Goal: Task Accomplishment & Management: Complete application form

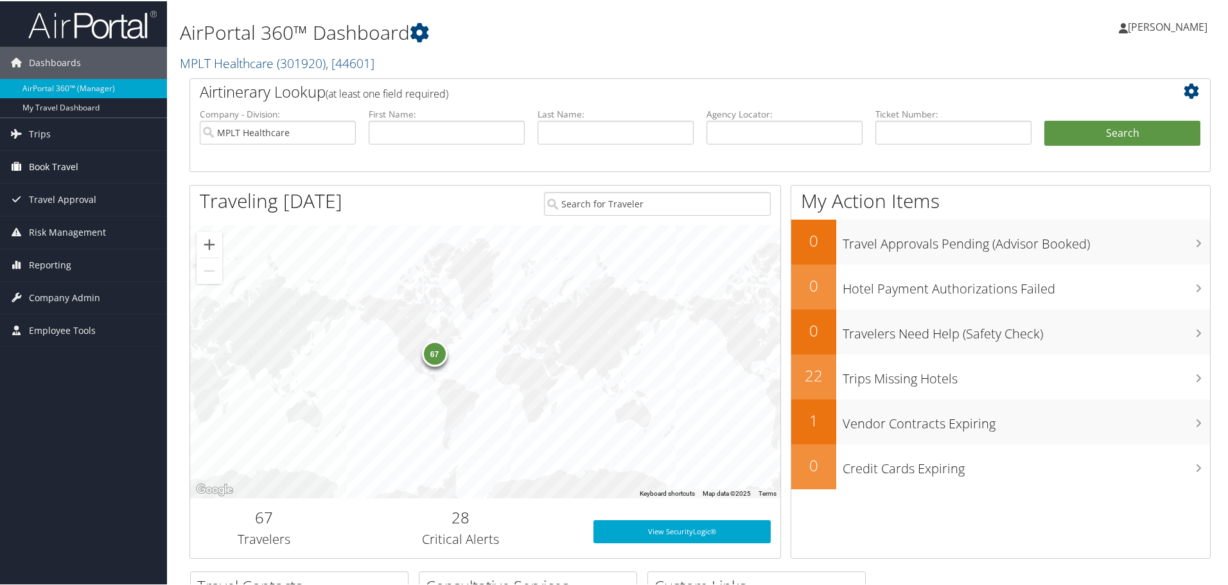
click at [44, 167] on span "Book Travel" at bounding box center [53, 166] width 49 height 32
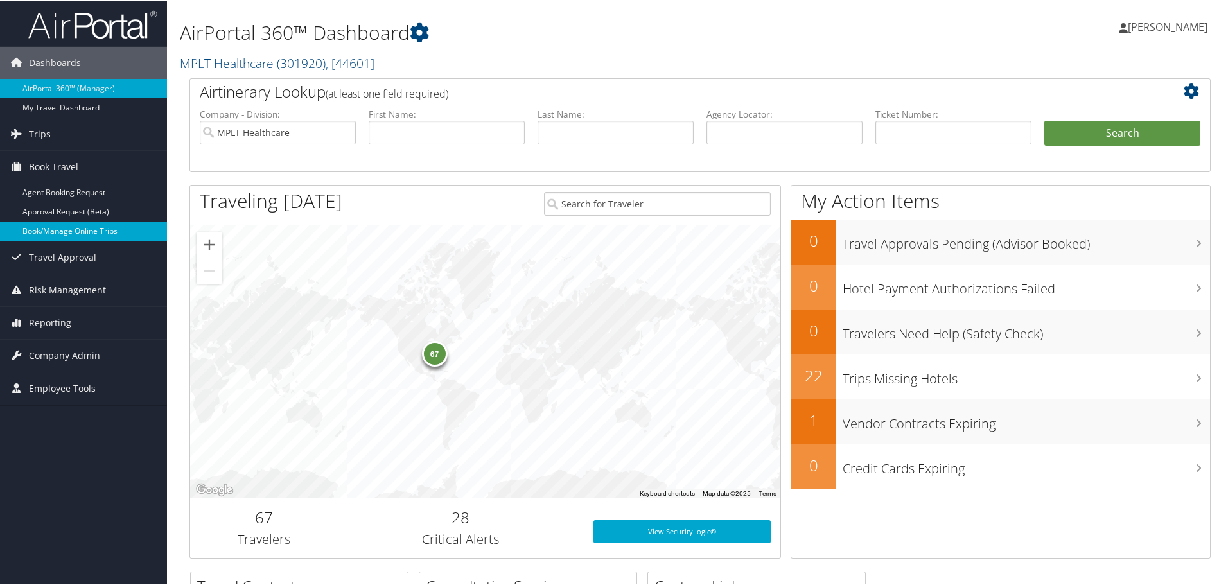
click at [55, 232] on link "Book/Manage Online Trips" at bounding box center [83, 229] width 167 height 19
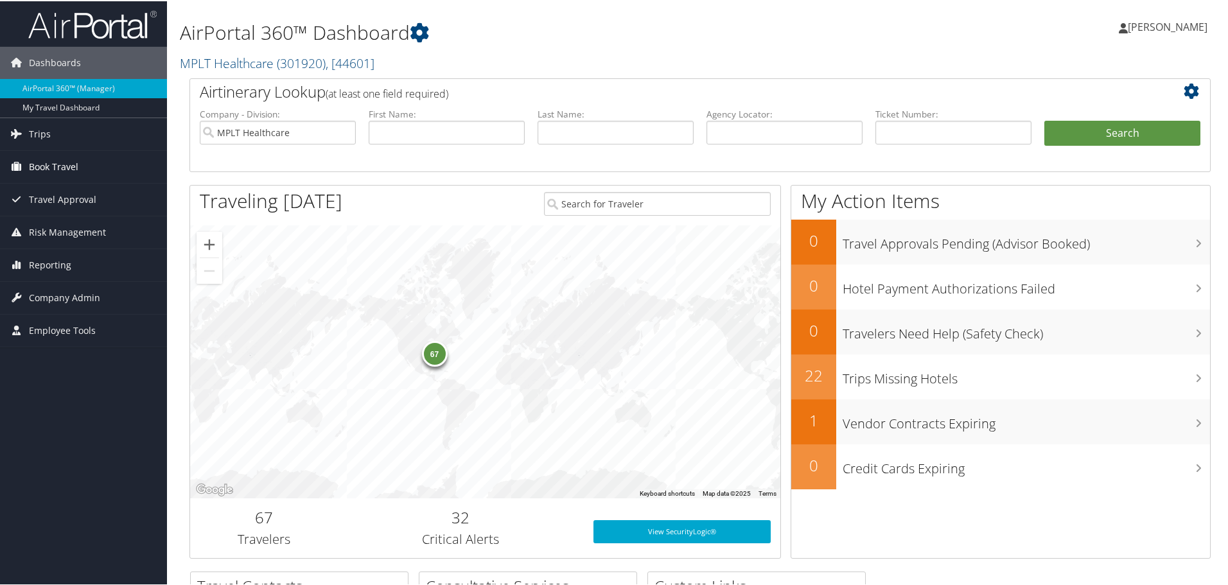
click at [45, 161] on span "Book Travel" at bounding box center [53, 166] width 49 height 32
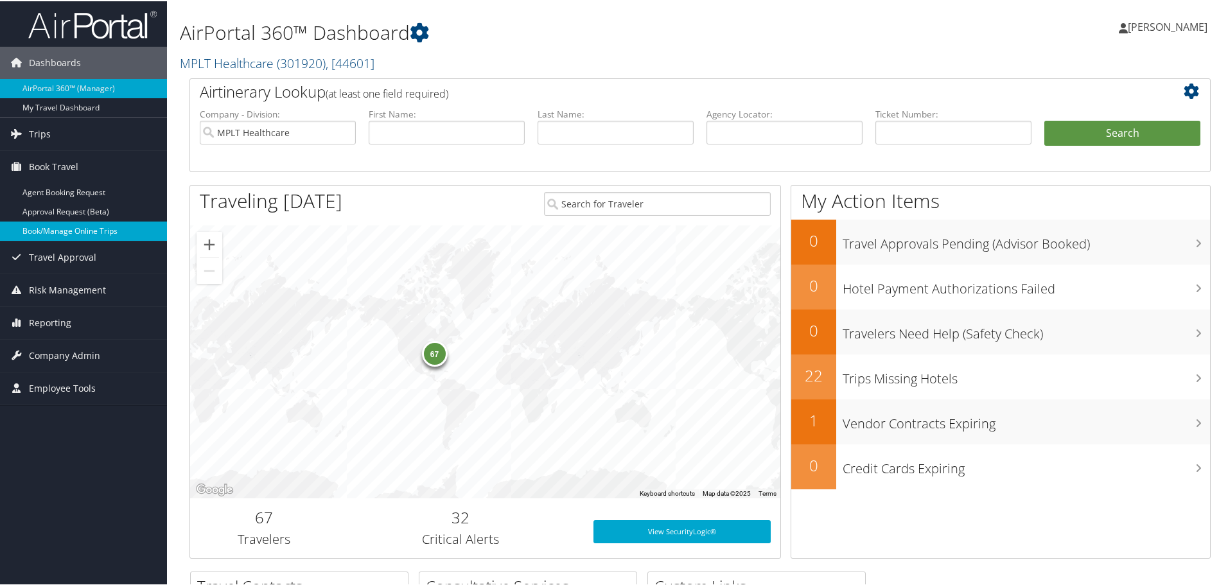
click at [50, 230] on link "Book/Manage Online Trips" at bounding box center [83, 229] width 167 height 19
click at [40, 356] on span "Company Admin" at bounding box center [64, 354] width 71 height 32
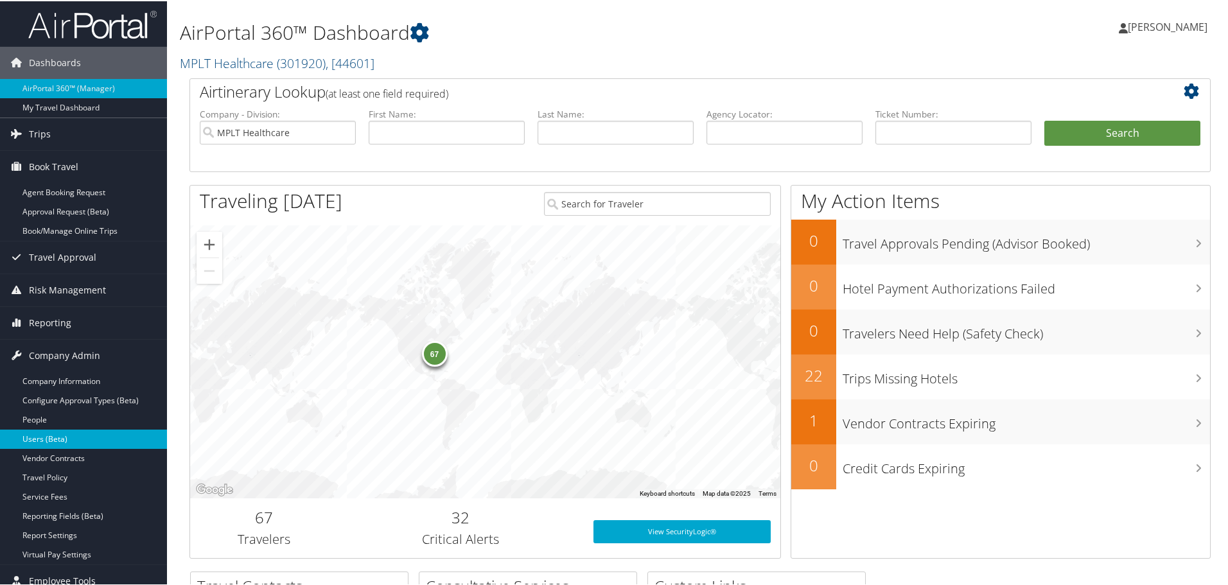
click at [31, 441] on link "Users (Beta)" at bounding box center [83, 437] width 167 height 19
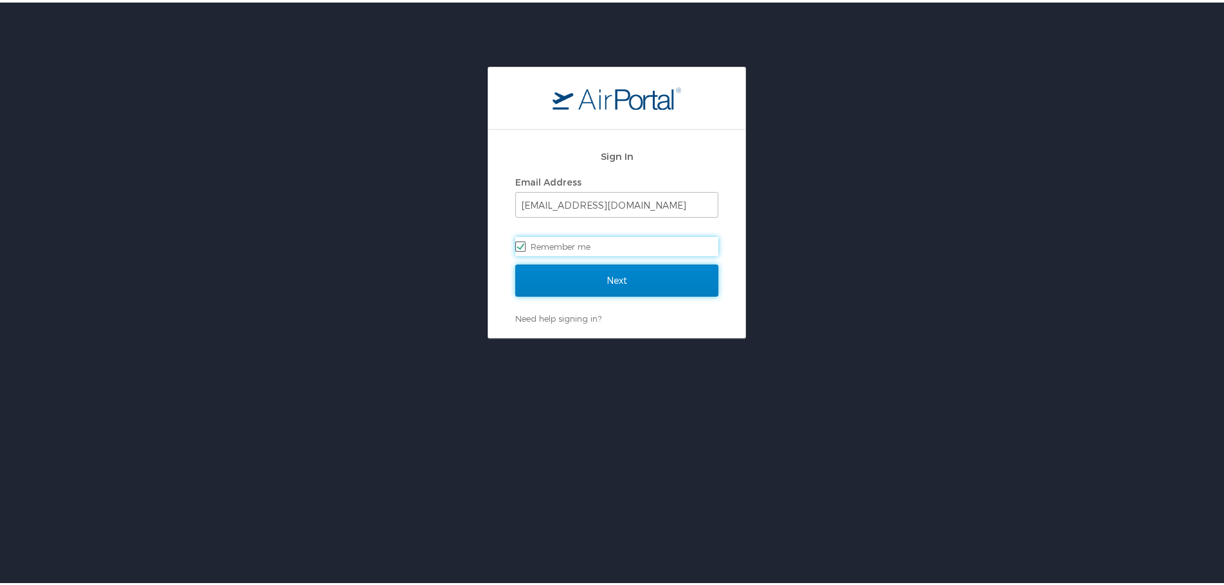
click at [581, 268] on input "Next" at bounding box center [616, 278] width 203 height 32
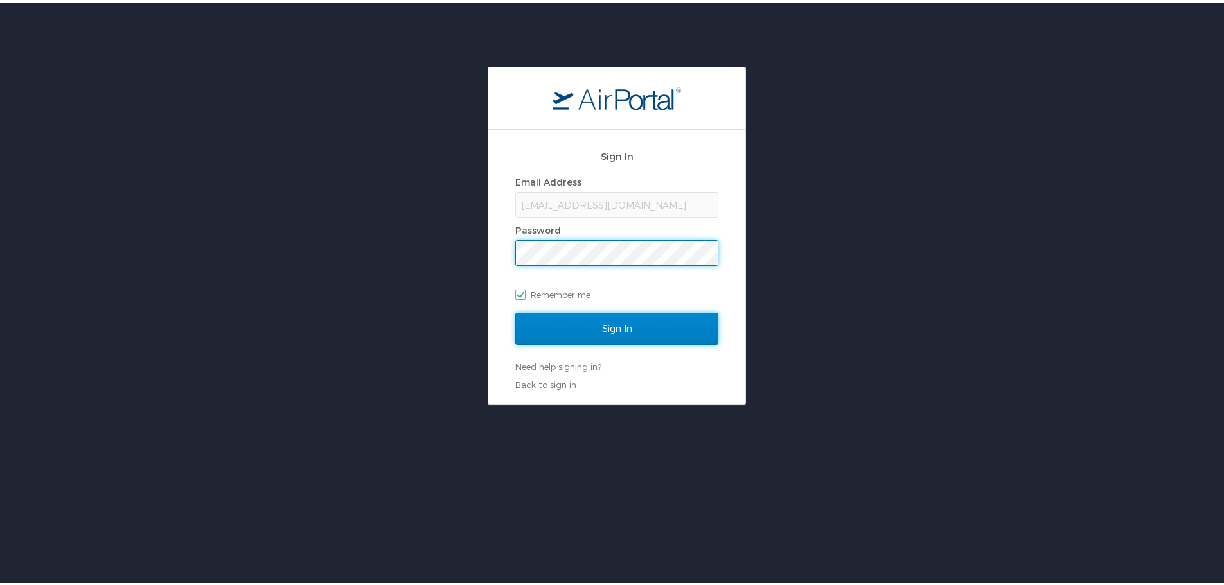
click at [602, 324] on input "Sign In" at bounding box center [616, 326] width 203 height 32
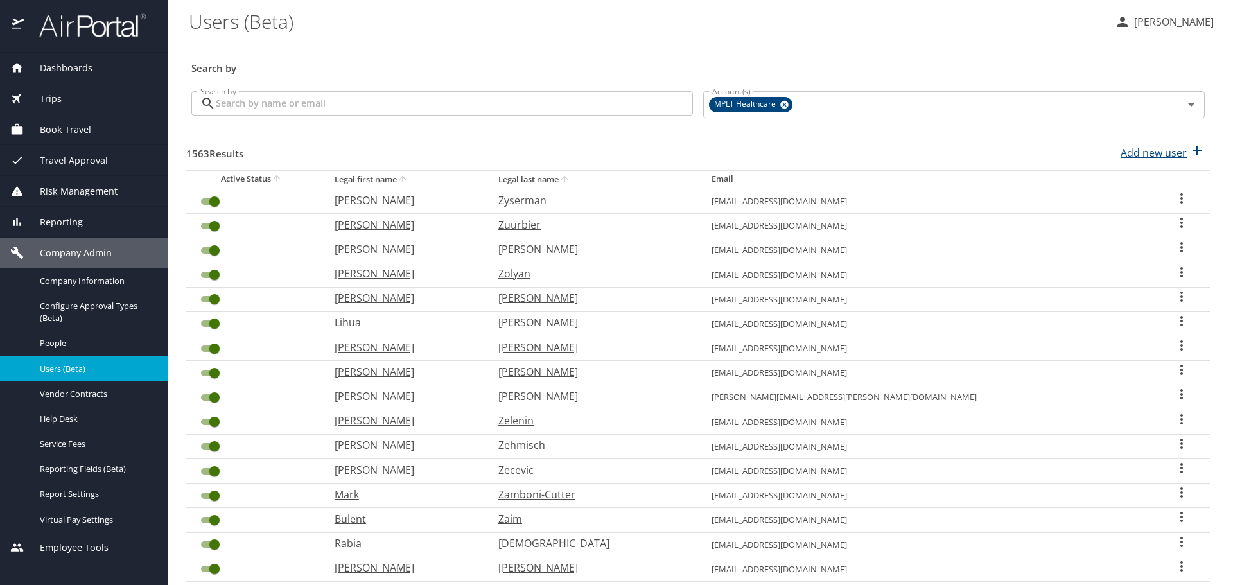
click at [1148, 156] on p "Add new user" at bounding box center [1154, 152] width 66 height 15
select select "US"
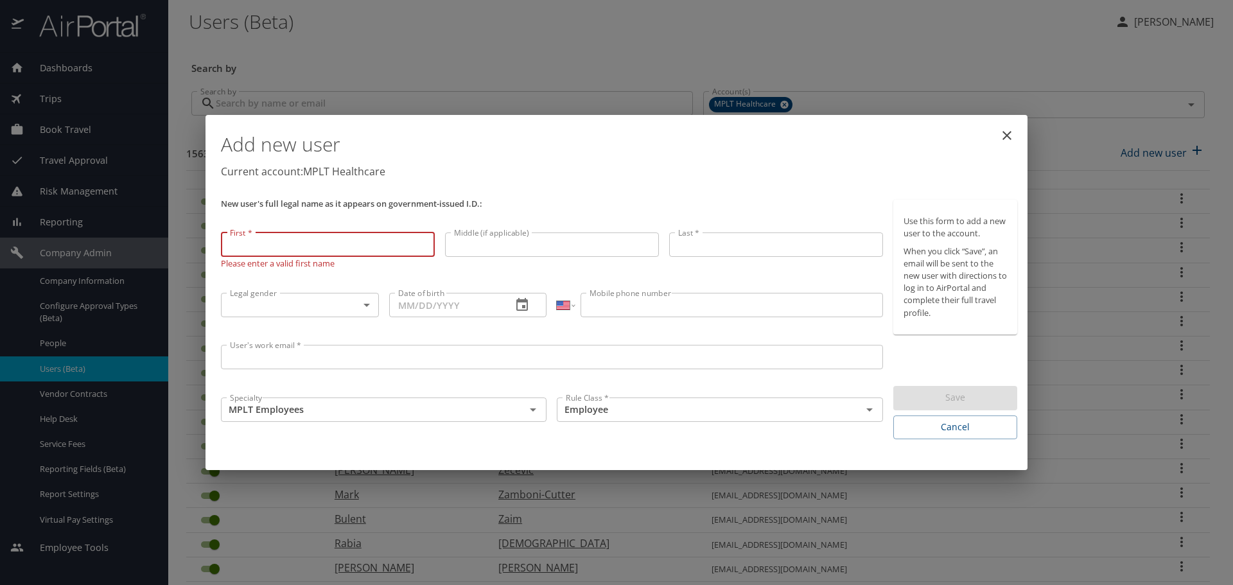
click at [271, 252] on input "First *" at bounding box center [328, 245] width 214 height 24
paste input "[PERSON_NAME]"
type input "[PERSON_NAME]"
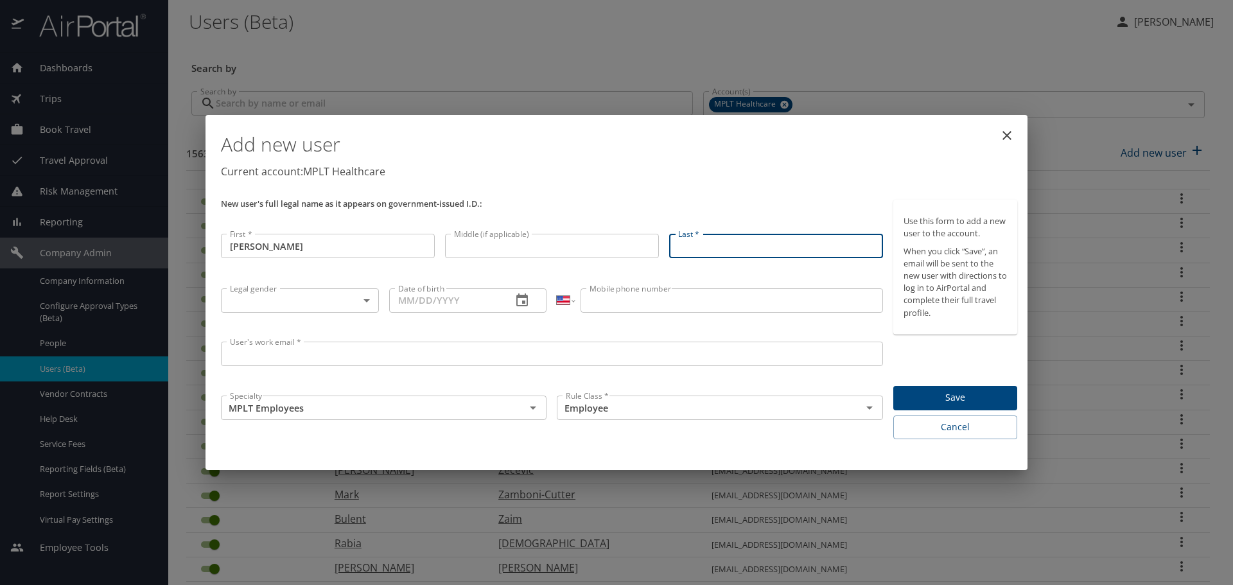
click at [688, 248] on input "Last *" at bounding box center [776, 246] width 214 height 24
paste input "[PERSON_NAME]"
type input "[PERSON_NAME]"
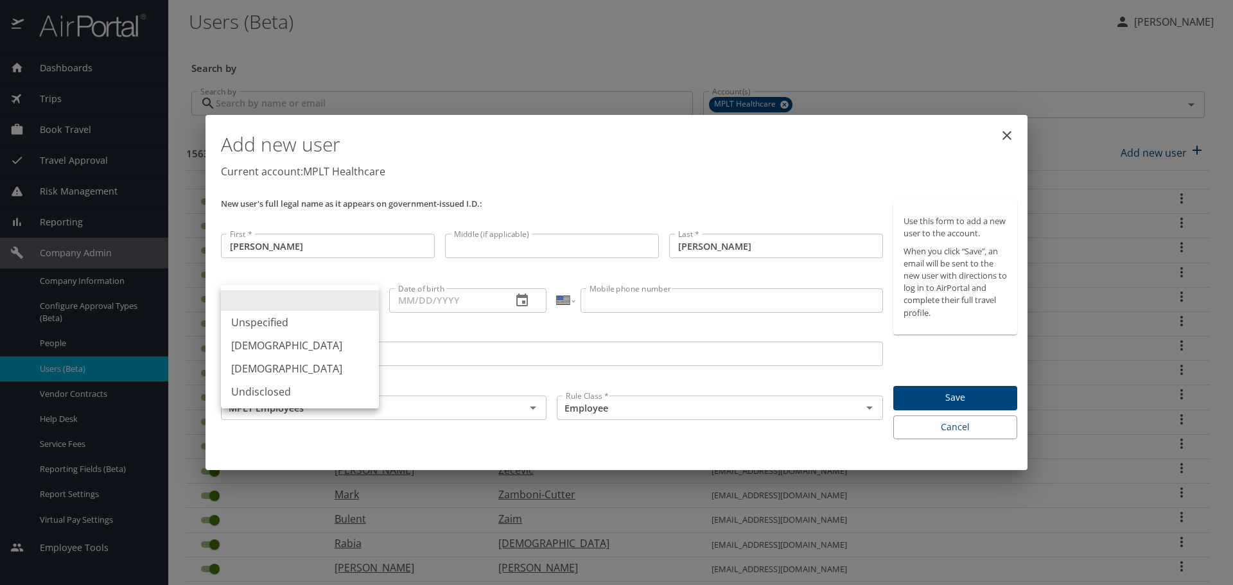
click at [247, 301] on body "Dashboards AirPortal 360™ Manager My Travel Dashboard Trips Airtinerary® Lookup…" at bounding box center [616, 292] width 1233 height 585
click at [241, 370] on li "[DEMOGRAPHIC_DATA]" at bounding box center [300, 368] width 158 height 23
type input "[DEMOGRAPHIC_DATA]"
click at [413, 304] on input "Date of birth" at bounding box center [445, 300] width 113 height 24
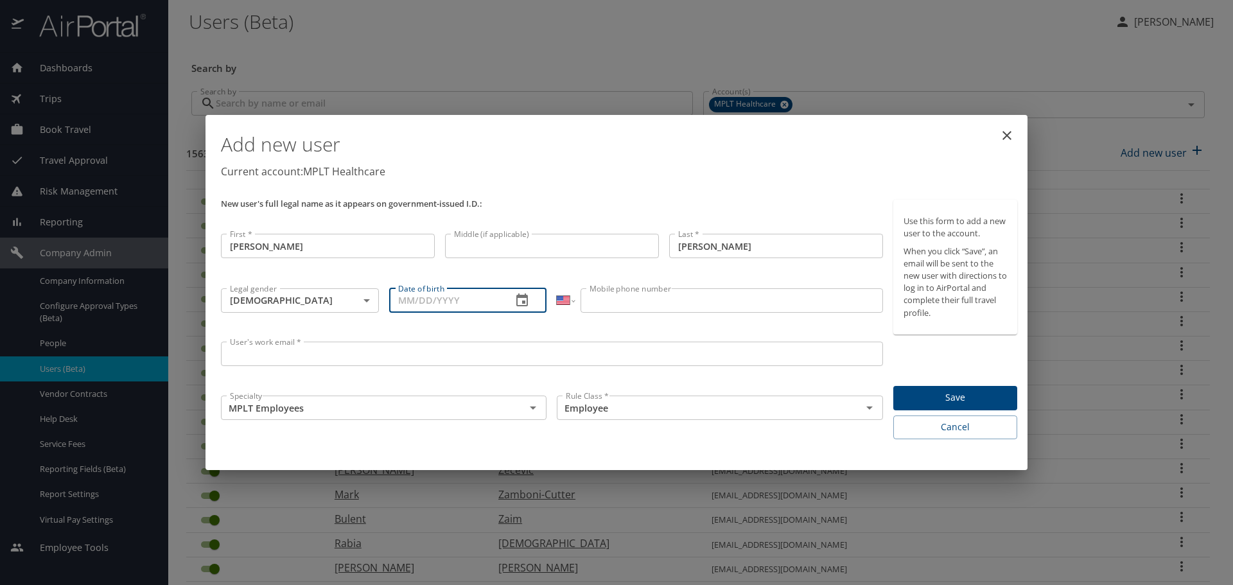
paste input "[DATE]__"
click at [428, 301] on input "[DATE]__" at bounding box center [445, 300] width 113 height 24
type input "[DATE]"
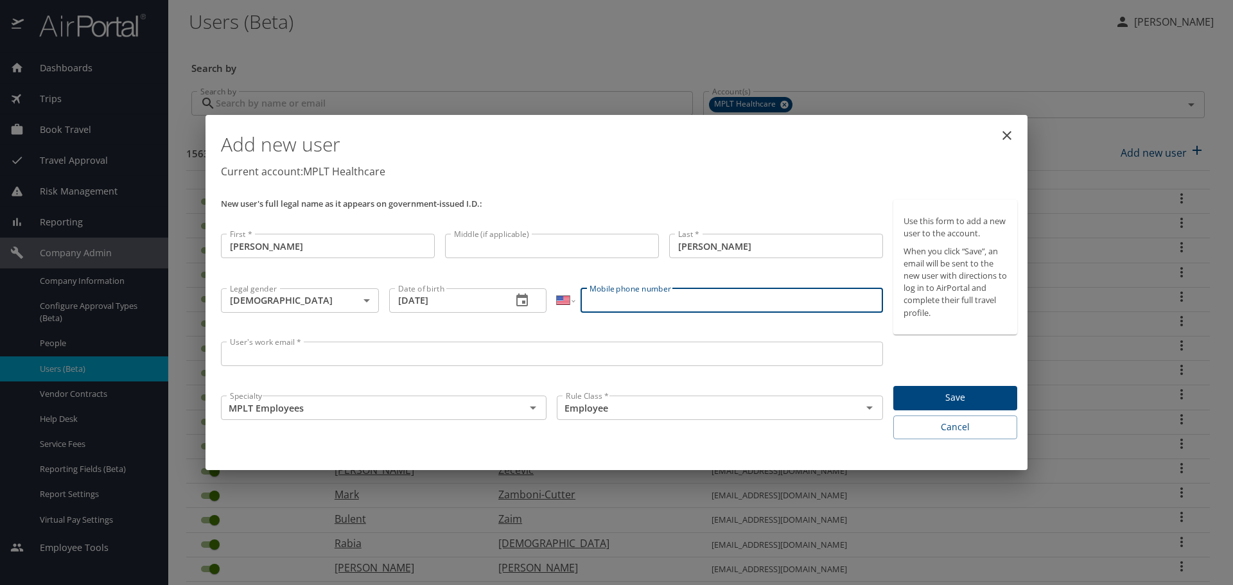
drag, startPoint x: 598, startPoint y: 293, endPoint x: 231, endPoint y: 191, distance: 381.1
click at [598, 293] on input "Mobile phone number" at bounding box center [732, 300] width 302 height 24
click at [611, 304] on input "Mobile phone number" at bounding box center [732, 300] width 302 height 24
paste input "[PHONE_NUMBER]"
type input "[PHONE_NUMBER]"
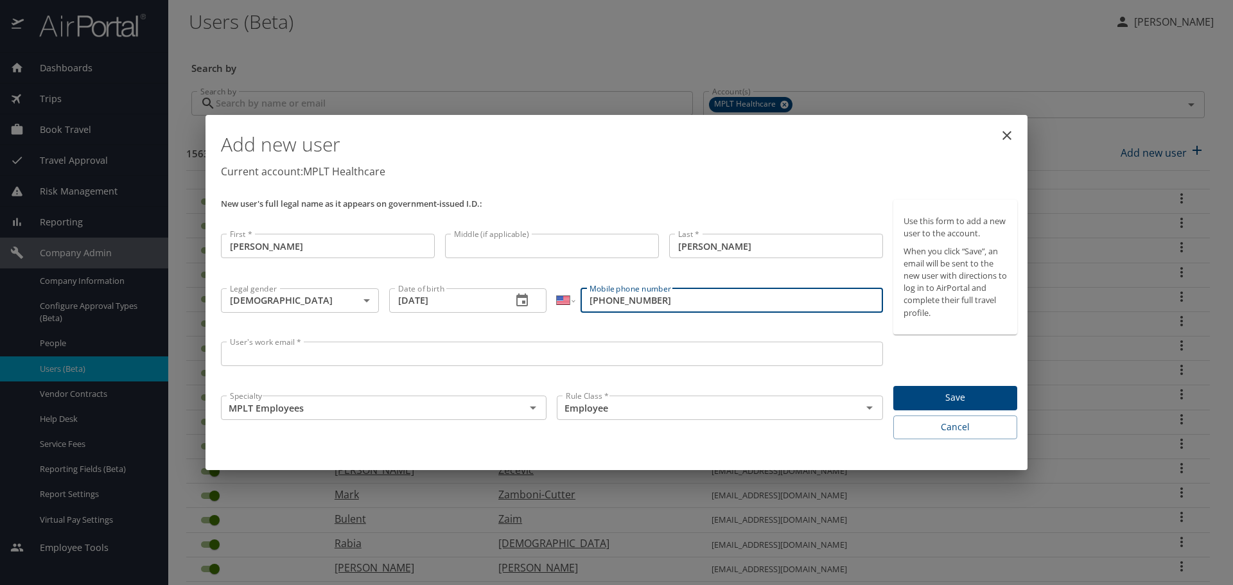
click at [241, 359] on input "User's work email *" at bounding box center [552, 354] width 662 height 24
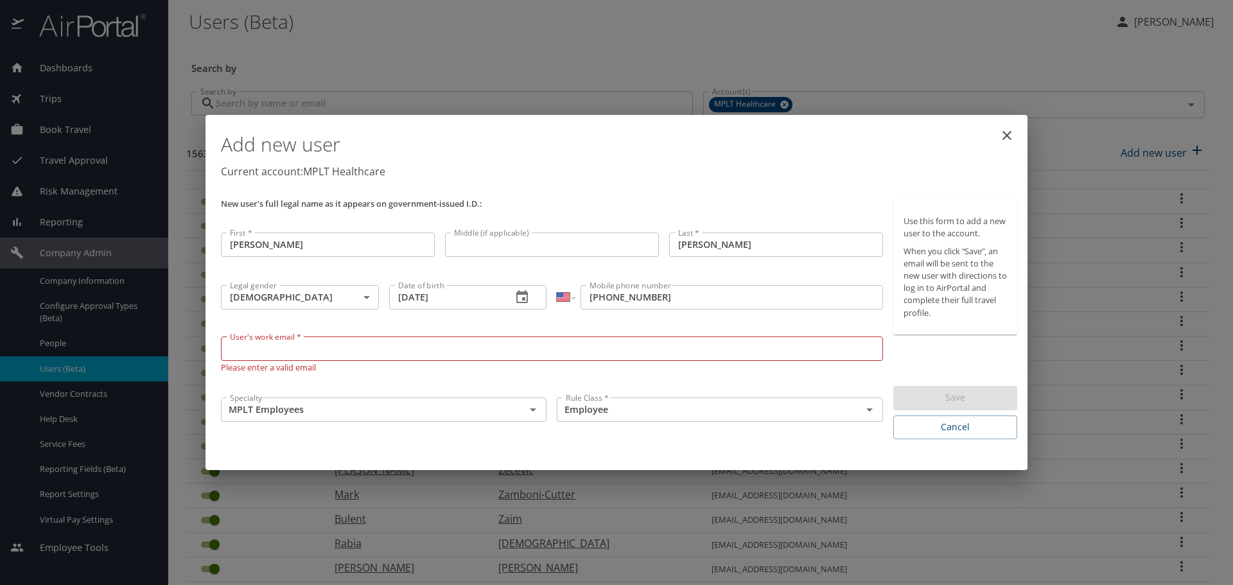
click at [251, 355] on input "User's work email *" at bounding box center [552, 349] width 662 height 24
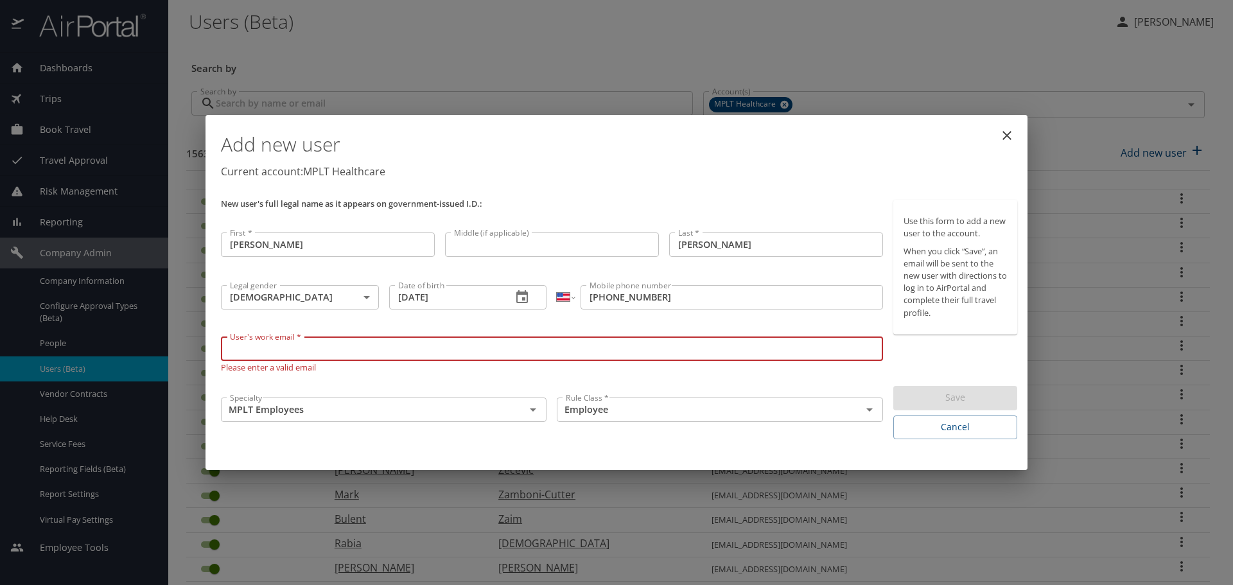
paste input "LMNOPEO@"
type input "[EMAIL_ADDRESS][DOMAIN_NAME]"
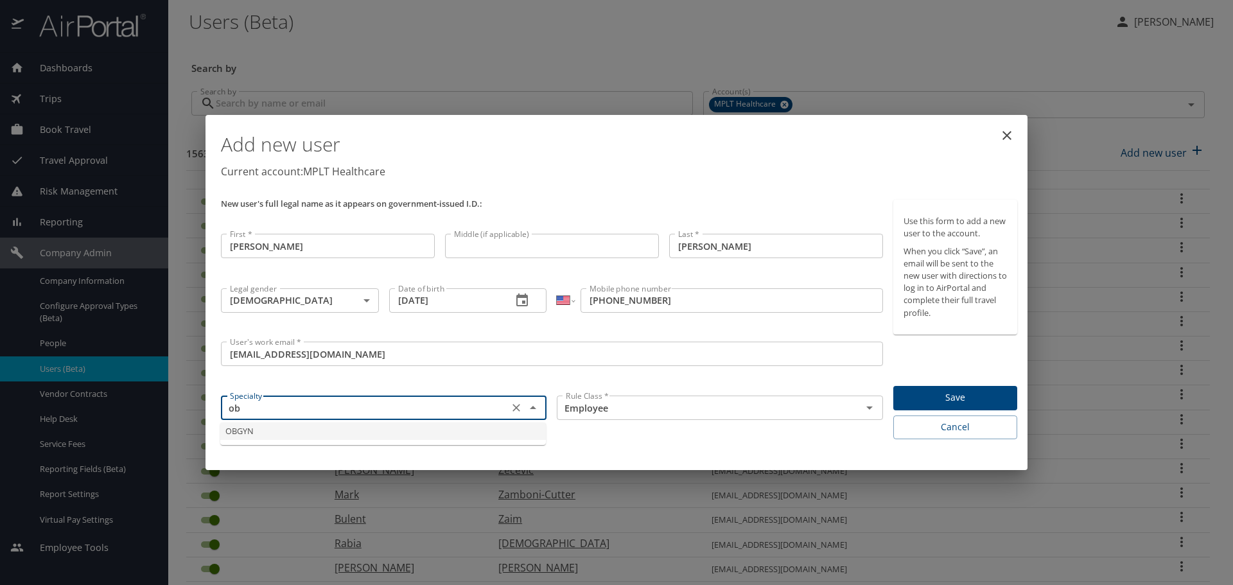
click at [234, 430] on li "OBGYN" at bounding box center [383, 431] width 326 height 17
type input "OBGYN"
click at [927, 388] on button "Save" at bounding box center [955, 398] width 124 height 25
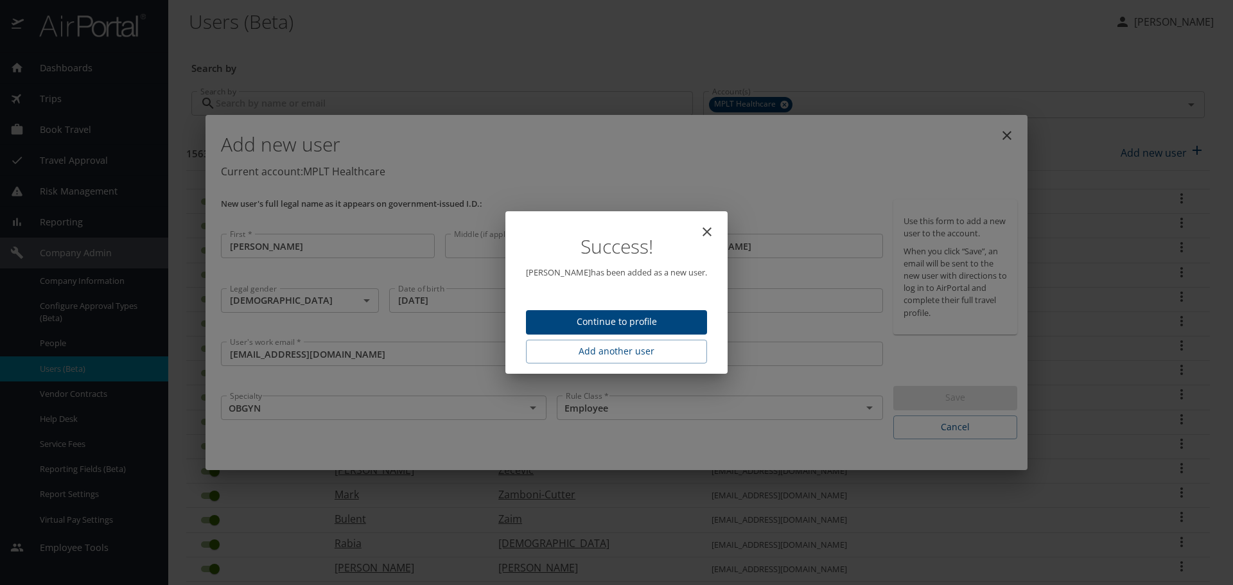
click at [575, 317] on span "Continue to profile" at bounding box center [616, 322] width 161 height 16
select select "US"
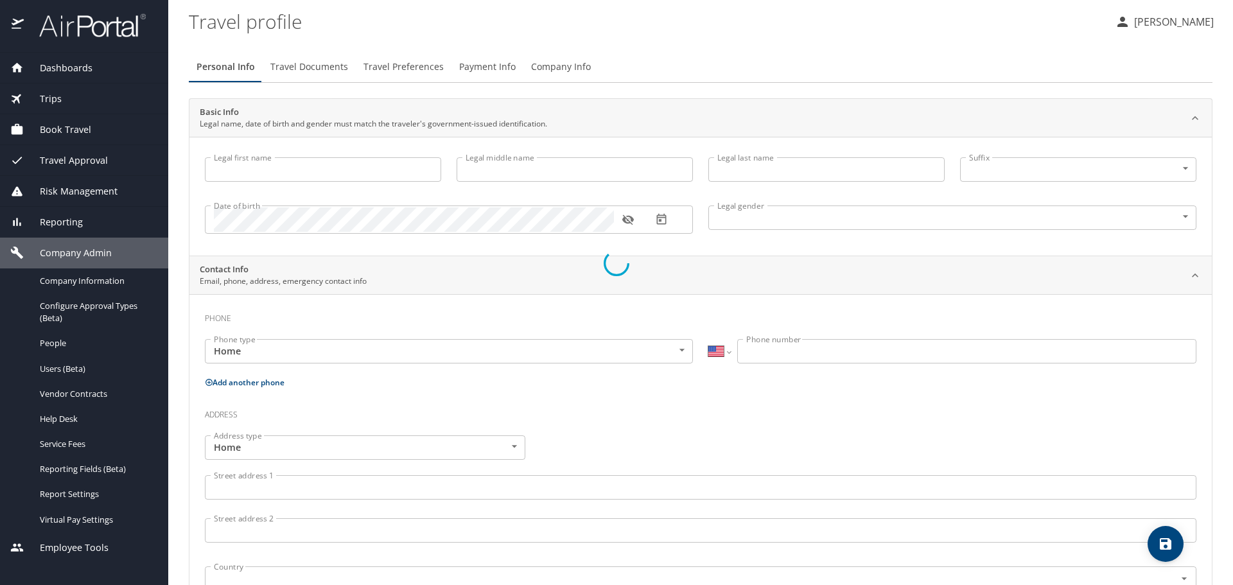
type input "[PERSON_NAME]"
type input "[DEMOGRAPHIC_DATA]"
select select "US"
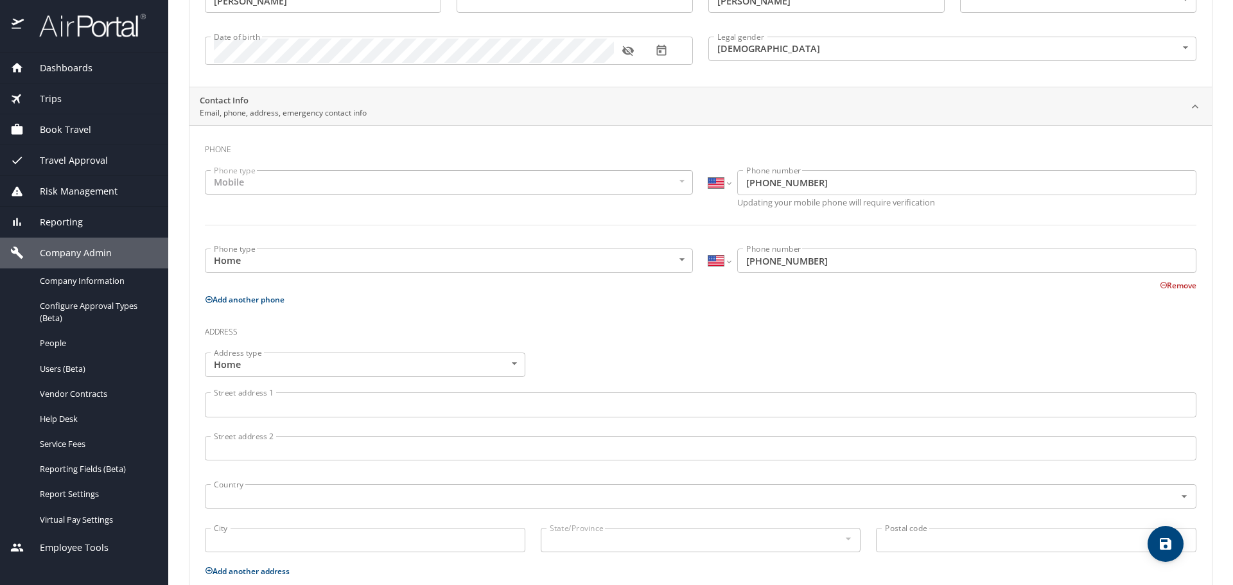
scroll to position [257, 0]
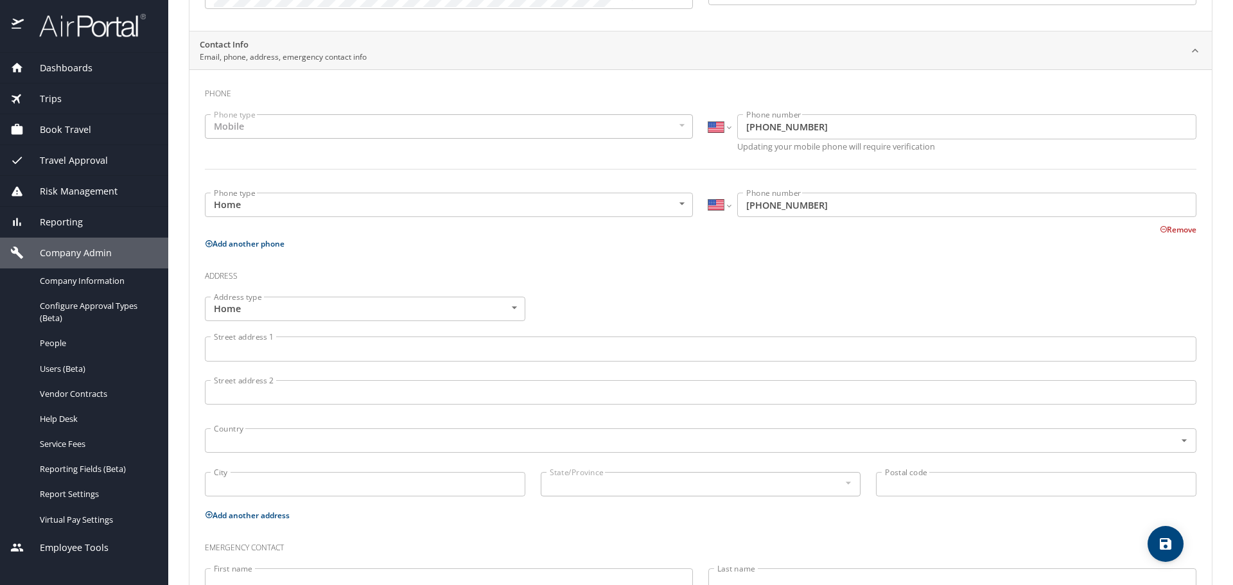
click at [229, 351] on input "Street address 1" at bounding box center [701, 349] width 992 height 24
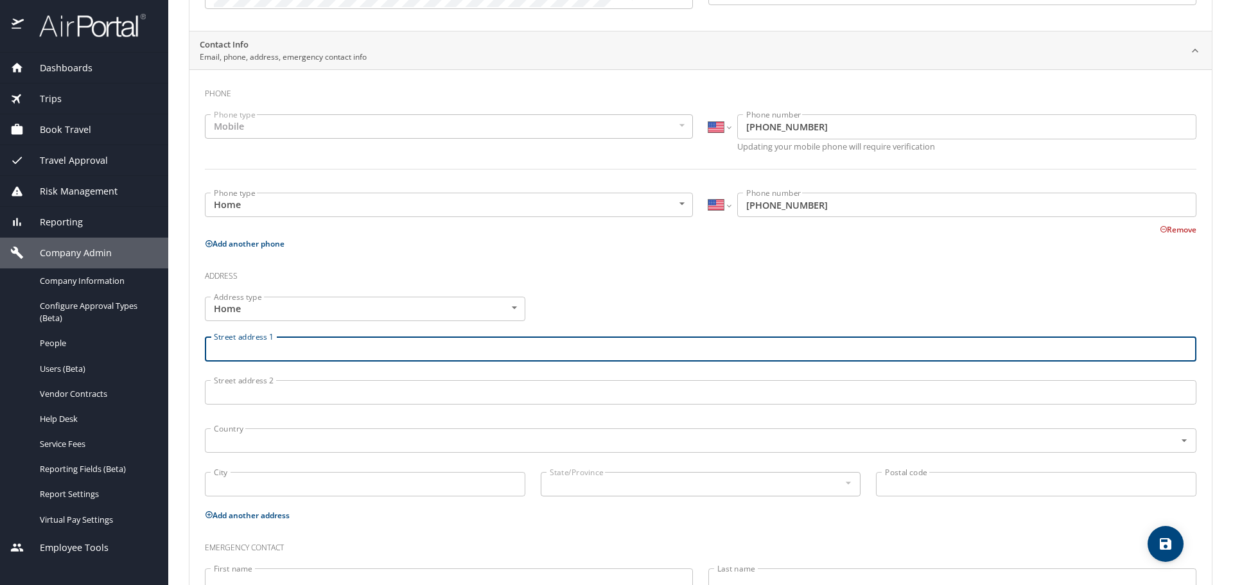
paste input "[STREET_ADDRESS][PERSON_NAME]"
drag, startPoint x: 329, startPoint y: 348, endPoint x: 413, endPoint y: 348, distance: 83.5
click at [413, 348] on input "[STREET_ADDRESS][PERSON_NAME]" at bounding box center [701, 349] width 992 height 24
type input "[STREET_ADDRESS][PERSON_NAME]"
click at [229, 440] on input "text" at bounding box center [682, 440] width 946 height 17
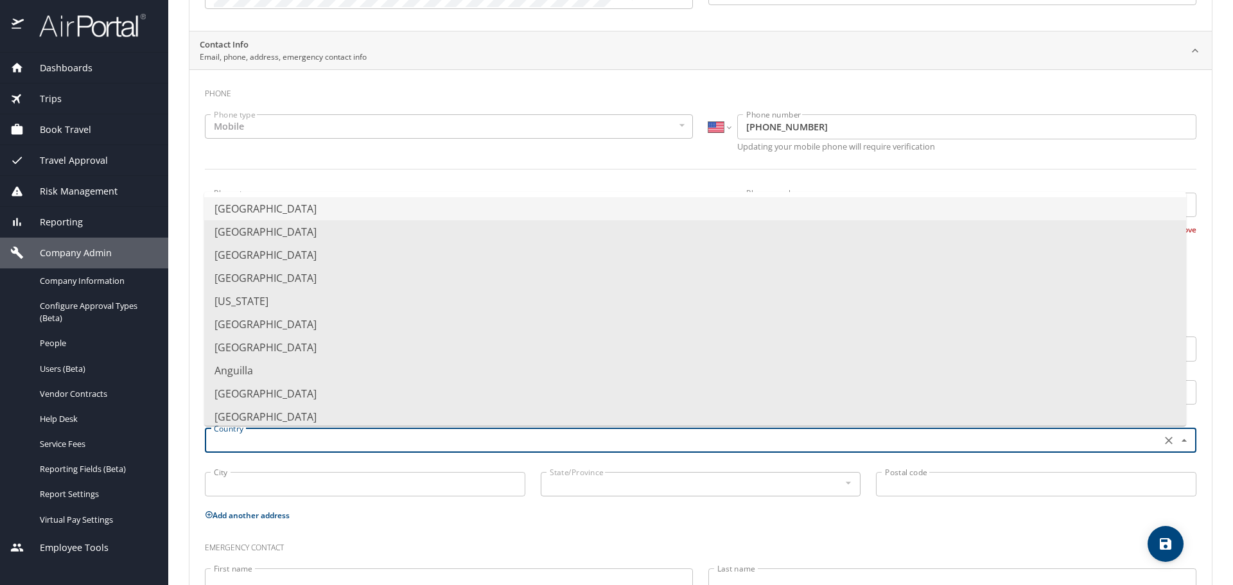
click at [233, 208] on li "[GEOGRAPHIC_DATA]" at bounding box center [695, 208] width 982 height 23
type input "[GEOGRAPHIC_DATA]"
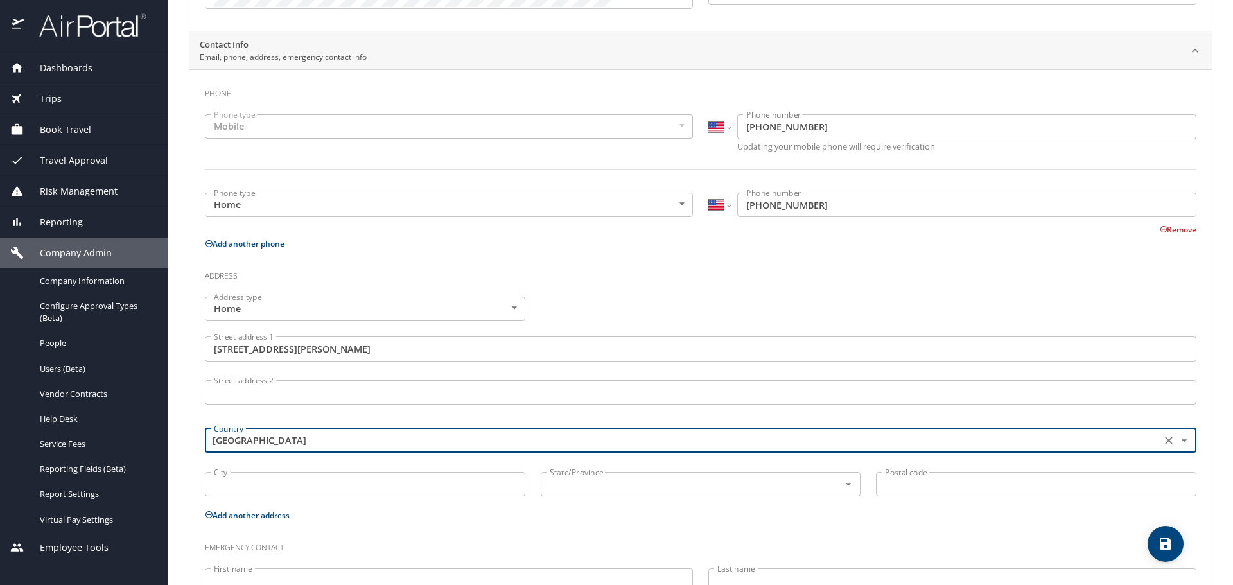
click at [250, 493] on input "City" at bounding box center [365, 484] width 320 height 24
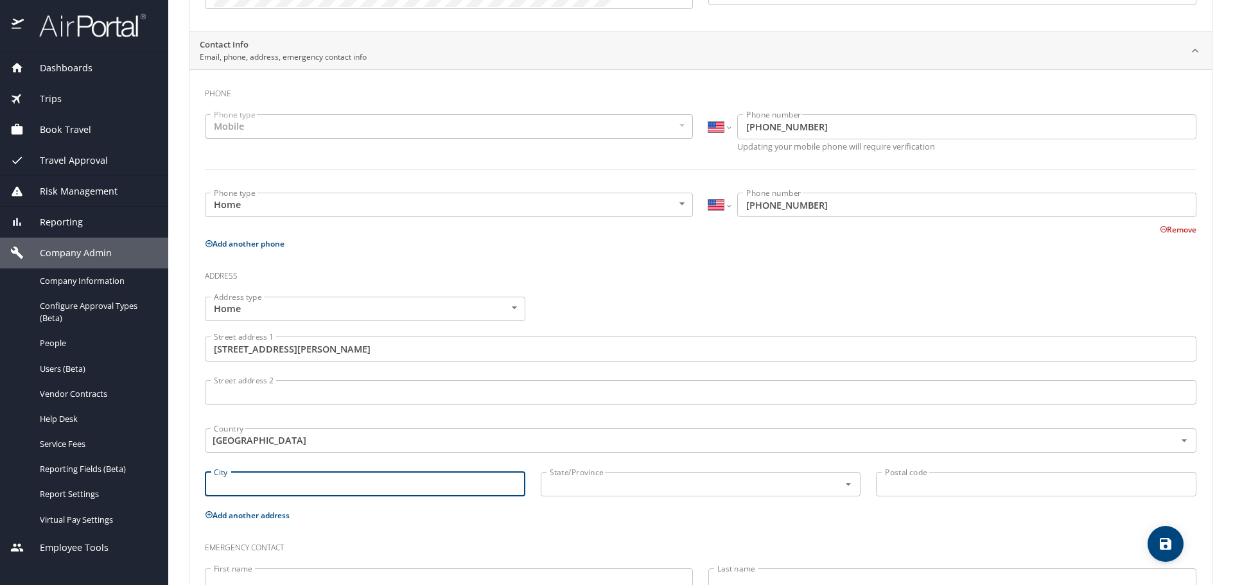
paste input "[STREET_ADDRESS][PERSON_NAME]"
drag, startPoint x: 327, startPoint y: 484, endPoint x: 189, endPoint y: 486, distance: 137.5
click at [189, 486] on div "Phone Phone type Mobile Mobile Phone type International [GEOGRAPHIC_DATA] [GEOG…" at bounding box center [700, 363] width 1022 height 588
drag, startPoint x: 249, startPoint y: 478, endPoint x: 285, endPoint y: 480, distance: 35.4
click at [285, 480] on input "Geneva [GEOGRAPHIC_DATA]" at bounding box center [365, 484] width 320 height 24
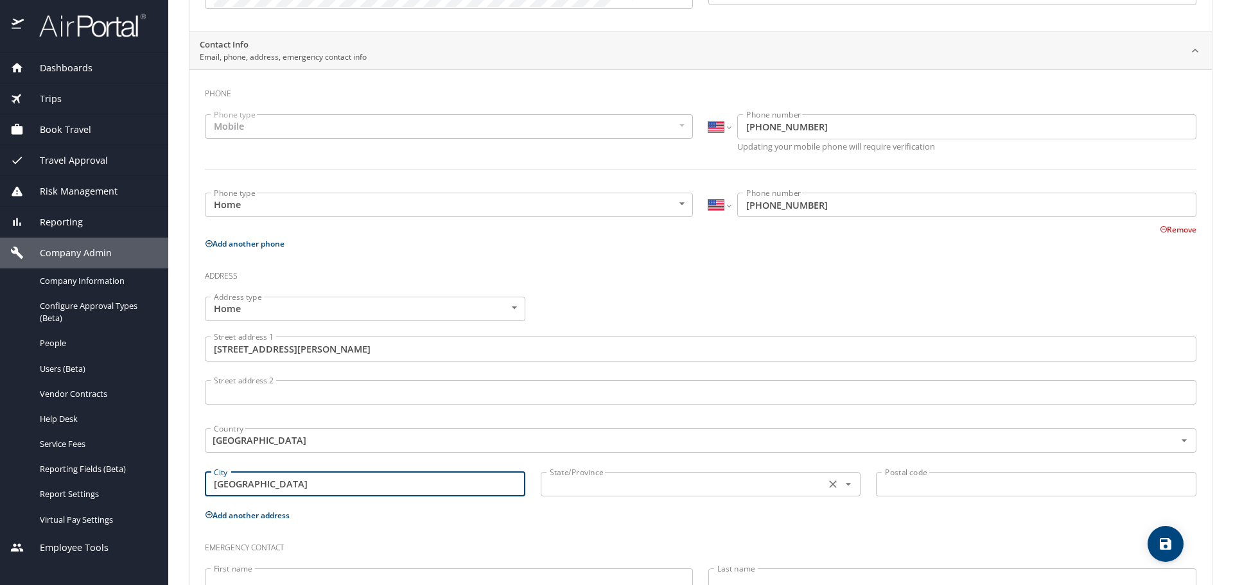
type input "[GEOGRAPHIC_DATA]"
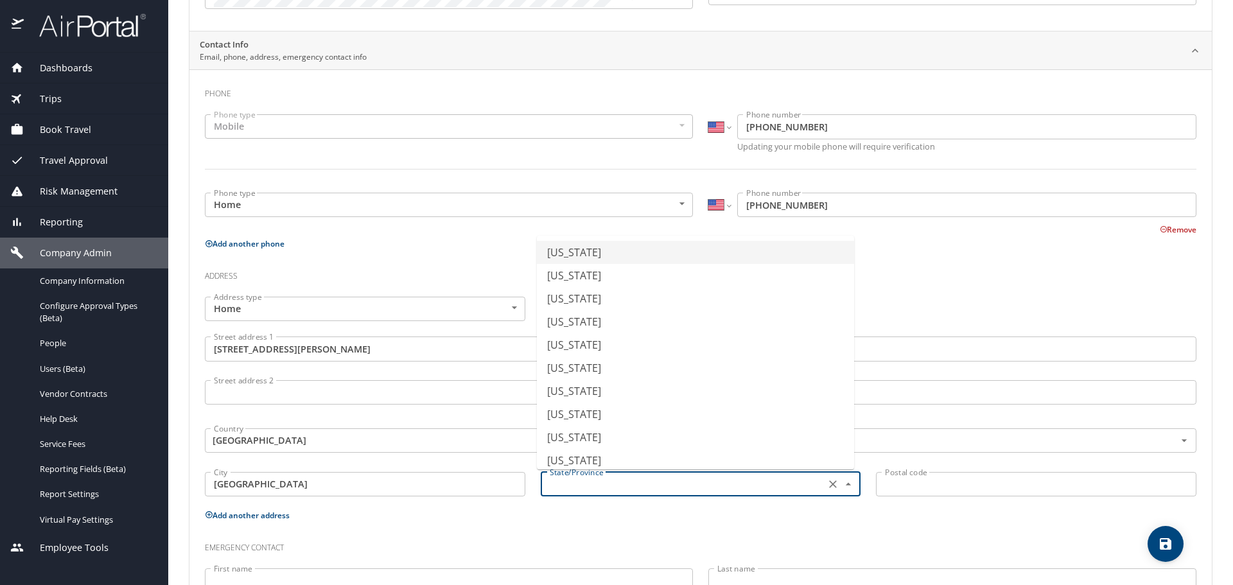
click at [590, 486] on input "text" at bounding box center [682, 484] width 275 height 17
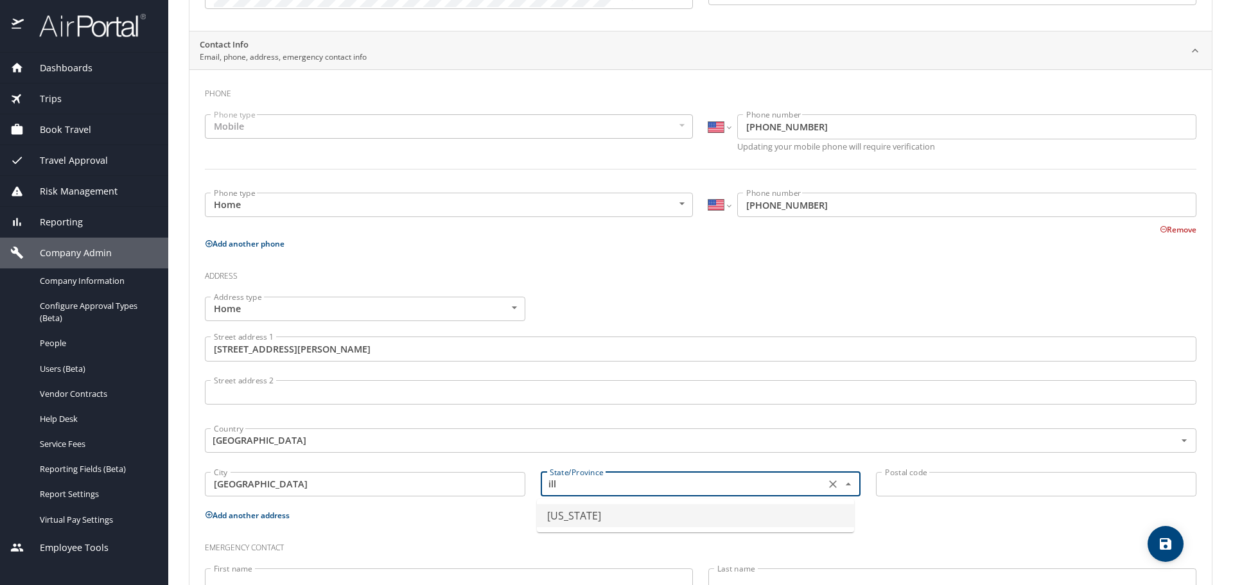
click at [561, 518] on li "[US_STATE]" at bounding box center [695, 515] width 317 height 23
type input "[US_STATE]"
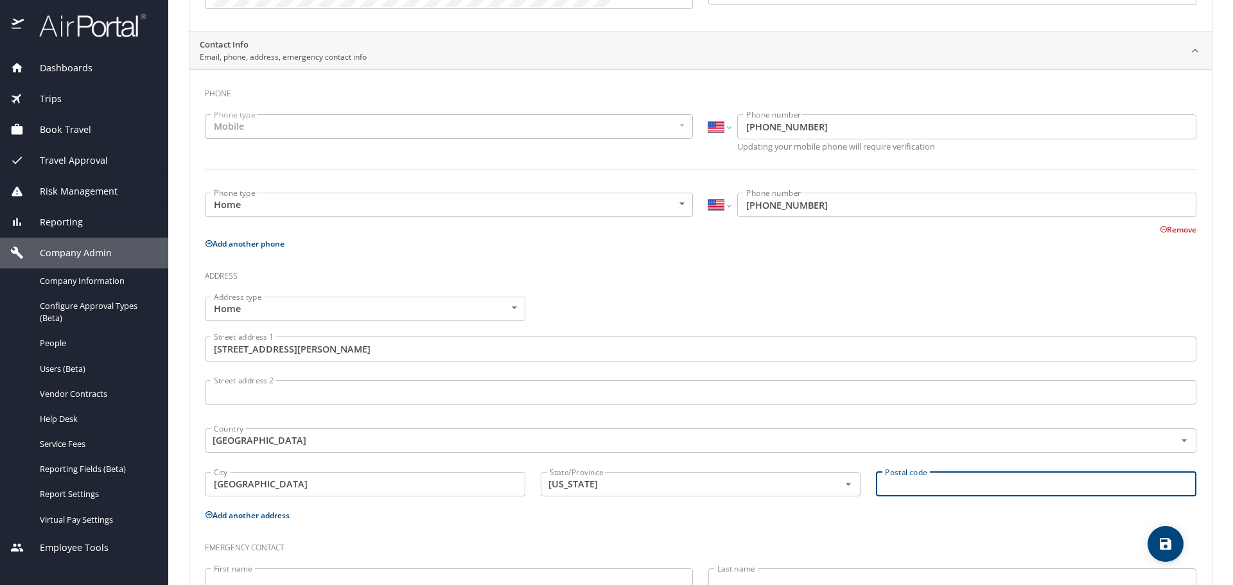
click at [880, 484] on input "Postal code" at bounding box center [1036, 484] width 320 height 24
paste input "60134"
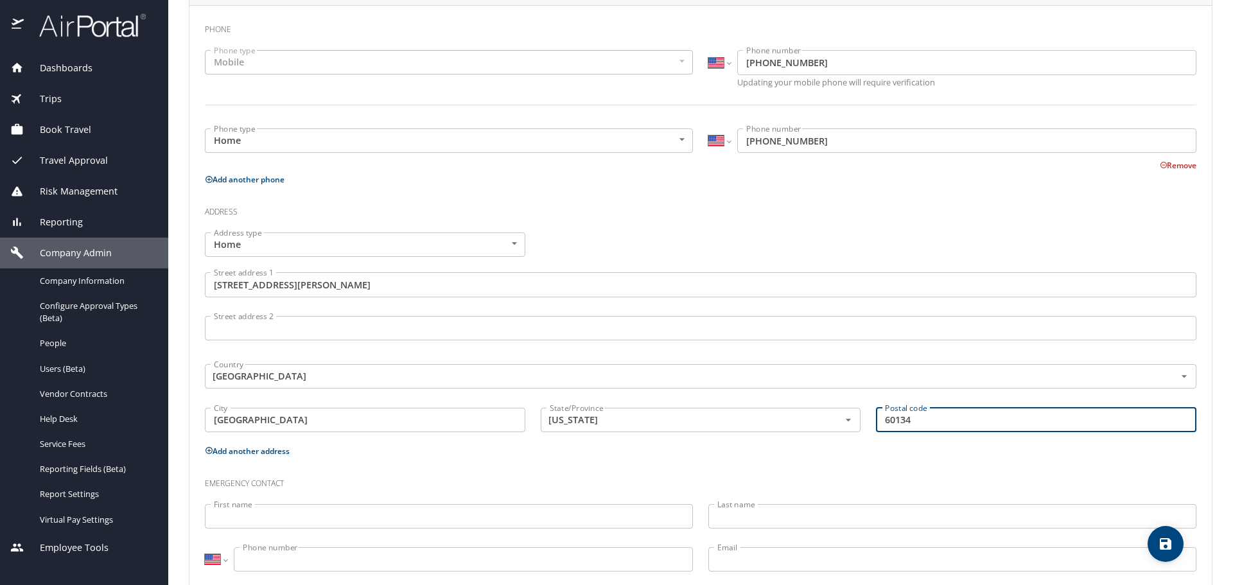
scroll to position [350, 0]
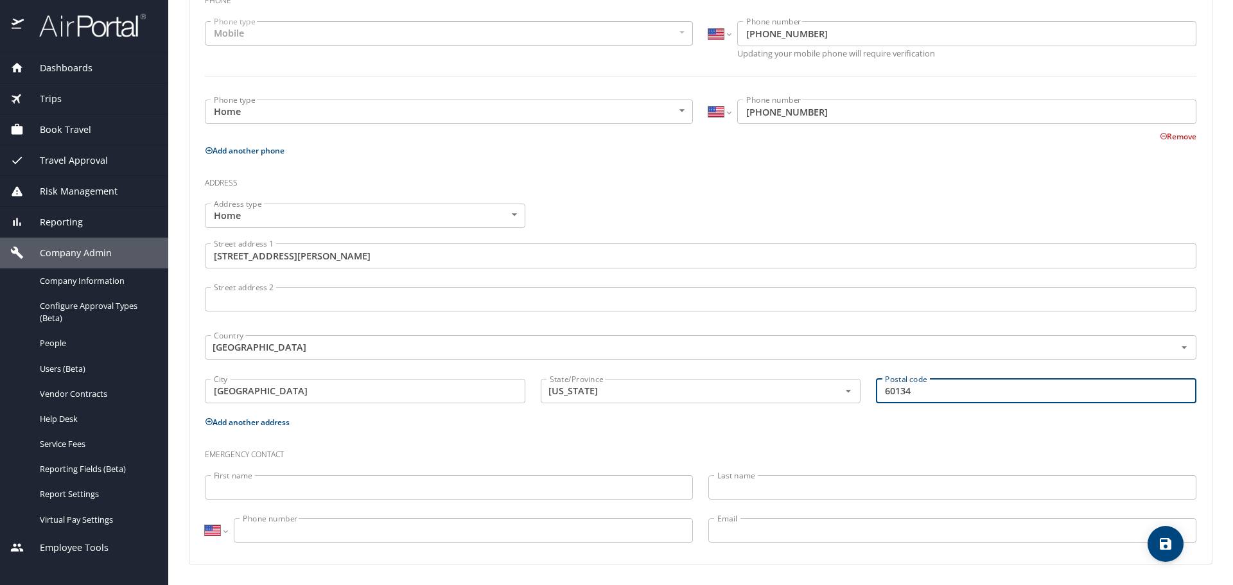
type input "60134"
click at [240, 489] on input "First name" at bounding box center [449, 487] width 488 height 24
click at [231, 485] on input "First name" at bounding box center [449, 487] width 488 height 24
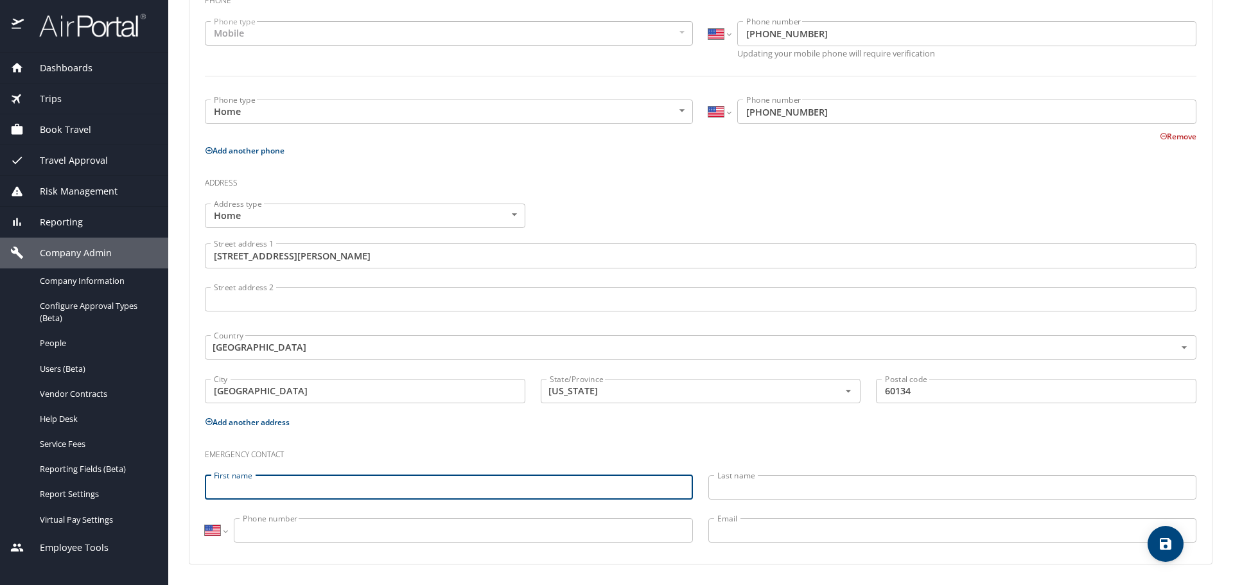
paste input "[PERSON_NAME]"
drag, startPoint x: 243, startPoint y: 487, endPoint x: 355, endPoint y: 488, distance: 111.8
click at [355, 488] on input "[PERSON_NAME]" at bounding box center [449, 487] width 488 height 24
type input "[PERSON_NAME]"
click at [717, 489] on input "Last name" at bounding box center [952, 487] width 488 height 24
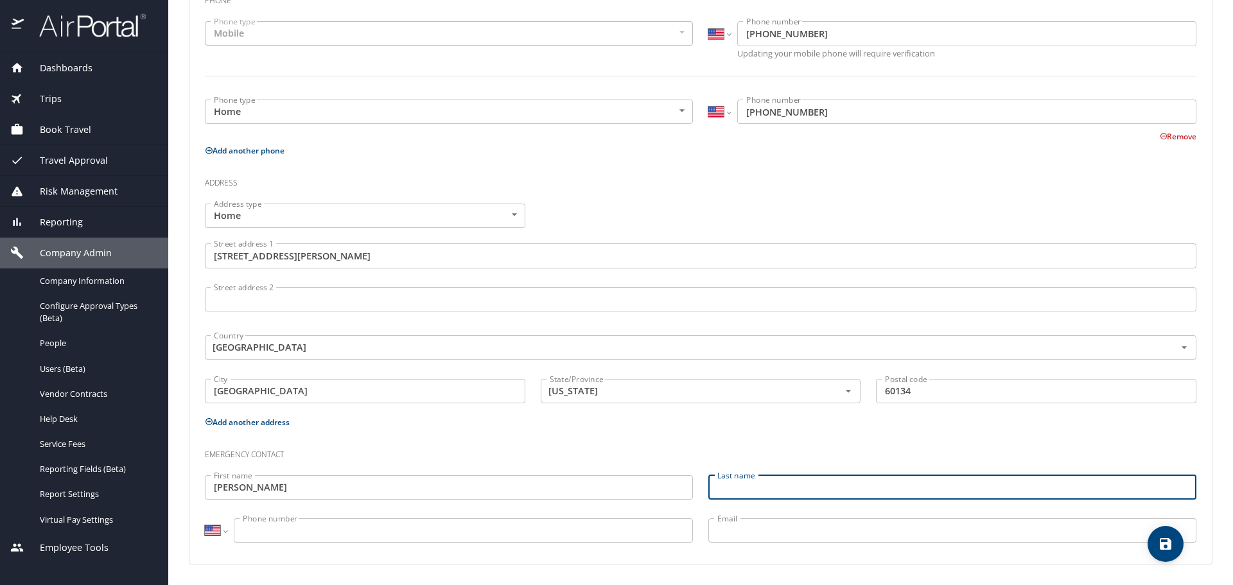
paste input "[PERSON_NAME]"
drag, startPoint x: 742, startPoint y: 490, endPoint x: 652, endPoint y: 496, distance: 90.7
click at [652, 496] on div "Emergency contact First name [PERSON_NAME] First name Last name [PERSON_NAME] L…" at bounding box center [700, 493] width 1007 height 121
type input "[PERSON_NAME]"
click at [251, 526] on input "Phone number" at bounding box center [463, 530] width 459 height 24
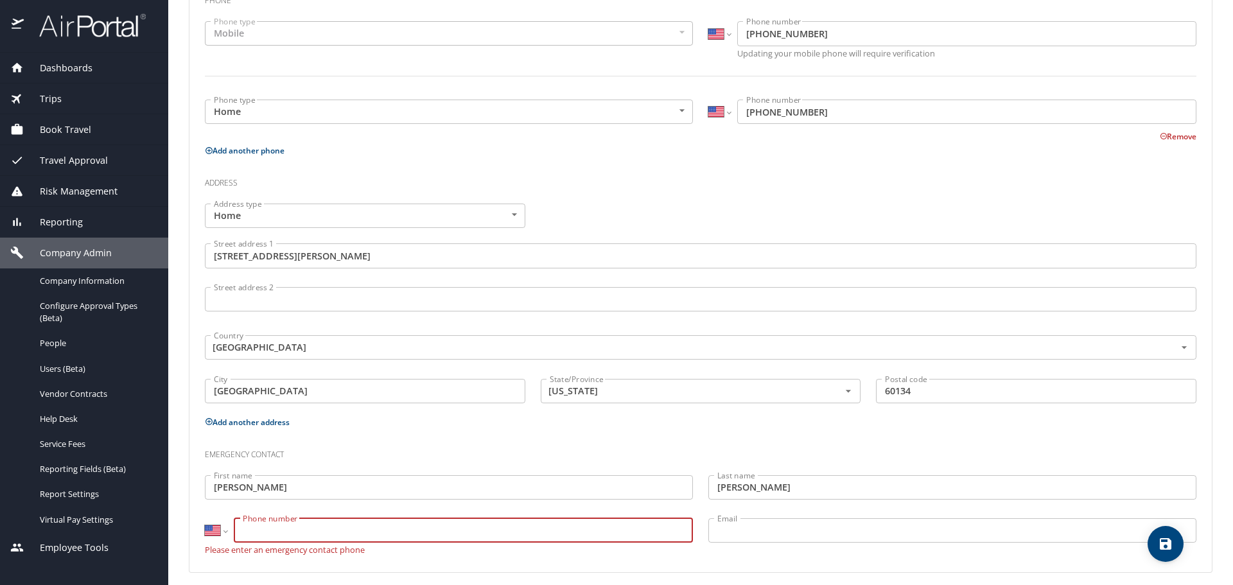
click at [255, 529] on input "Phone number" at bounding box center [463, 530] width 459 height 24
paste input "[PHONE_NUMBER]"
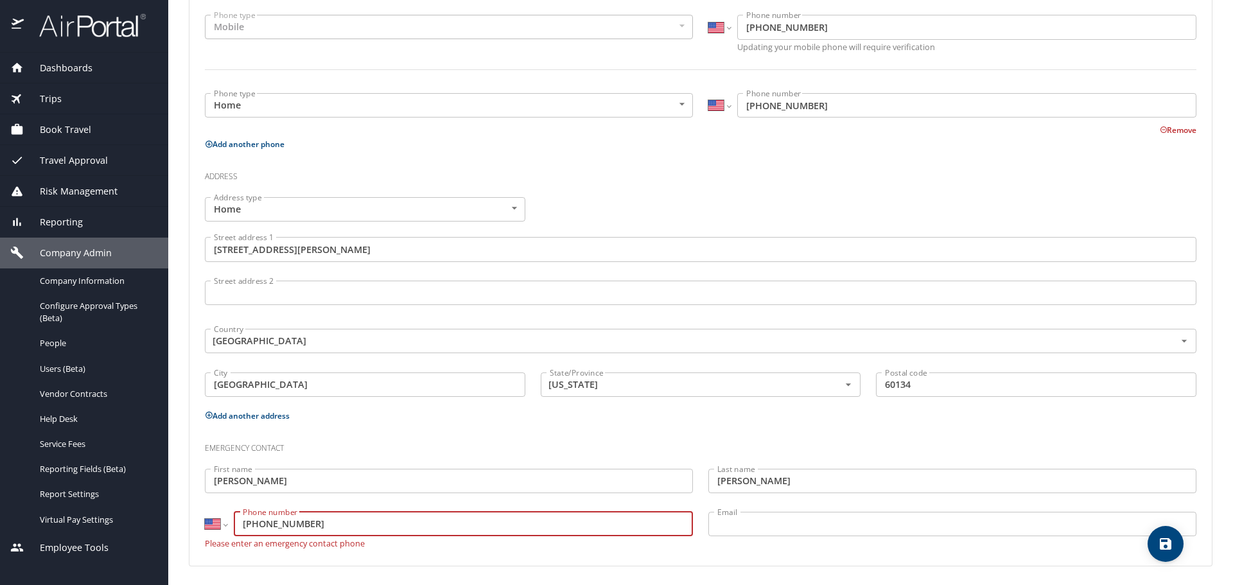
scroll to position [358, 0]
type input "[PHONE_NUMBER]"
click at [1168, 543] on icon "save" at bounding box center [1166, 544] width 12 height 12
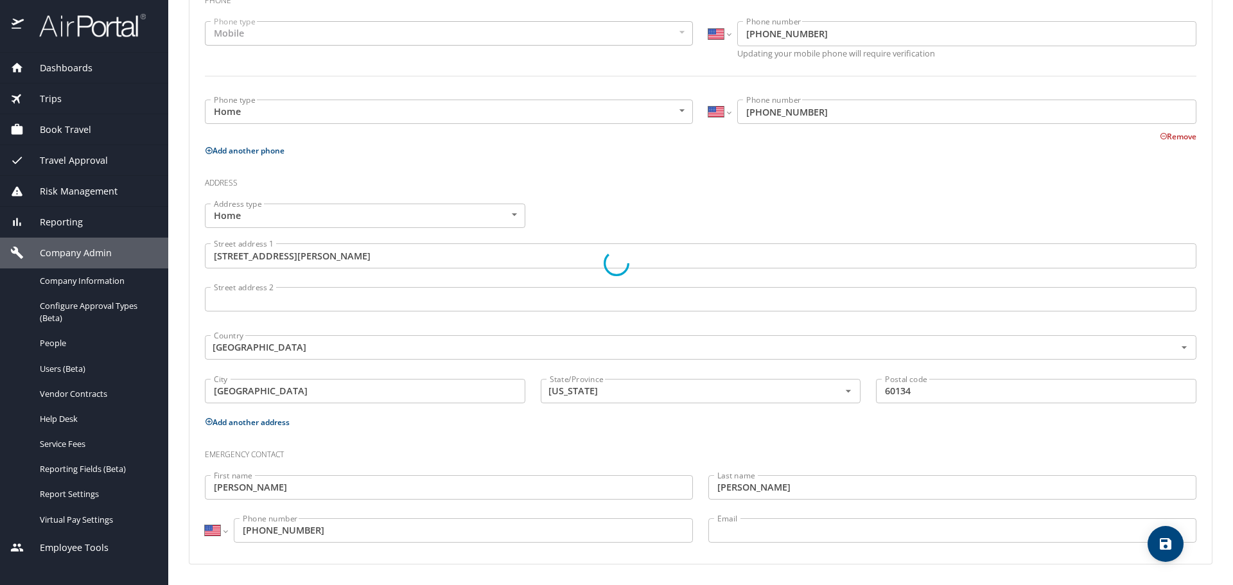
scroll to position [350, 0]
select select "US"
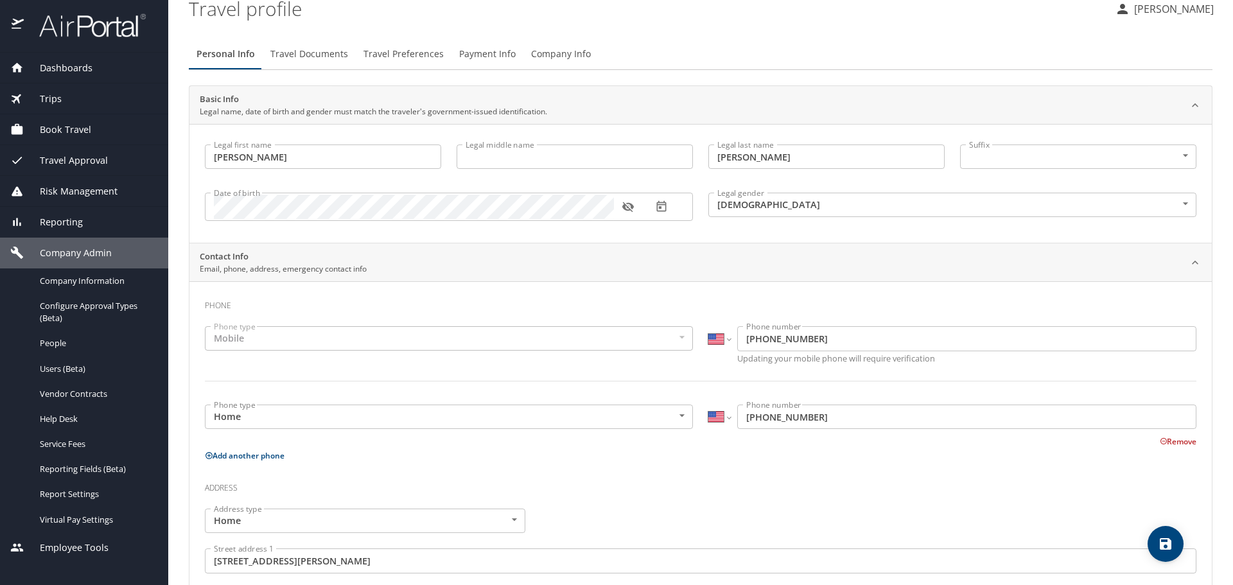
scroll to position [0, 0]
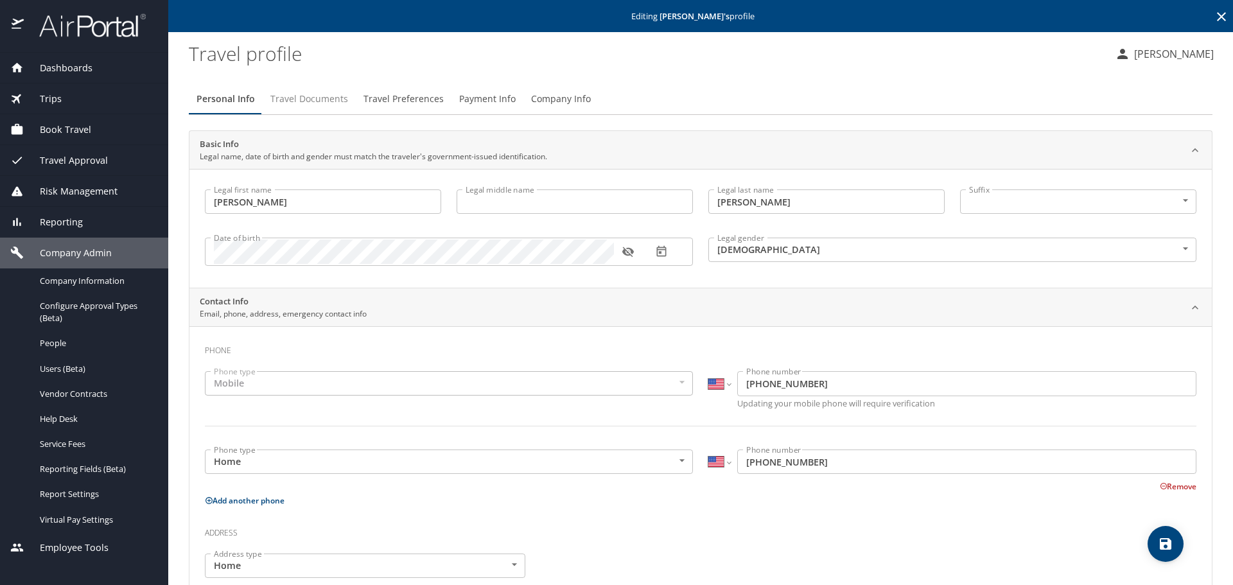
click at [312, 100] on span "Travel Documents" at bounding box center [309, 99] width 78 height 16
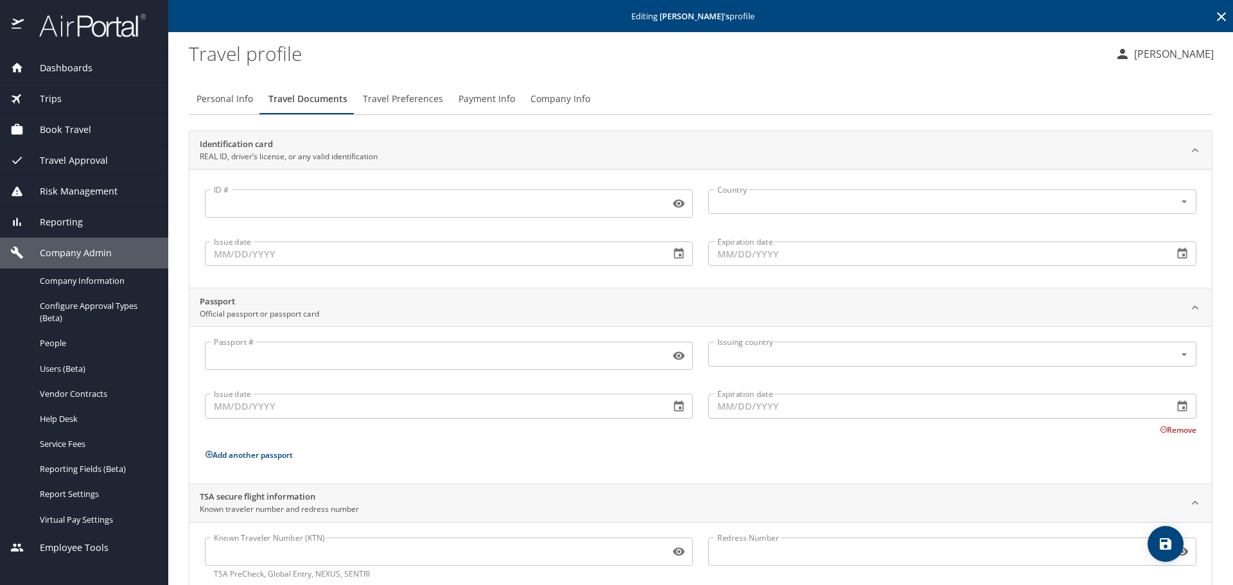
scroll to position [34, 0]
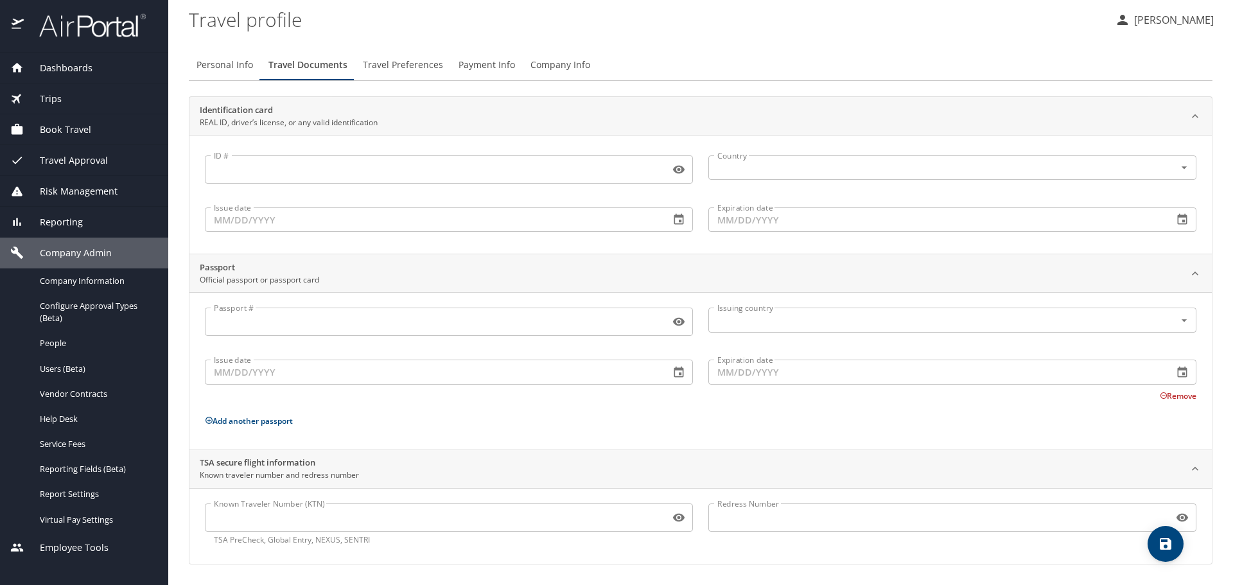
click at [234, 514] on input "Known Traveler Number (KTN)" at bounding box center [435, 517] width 460 height 24
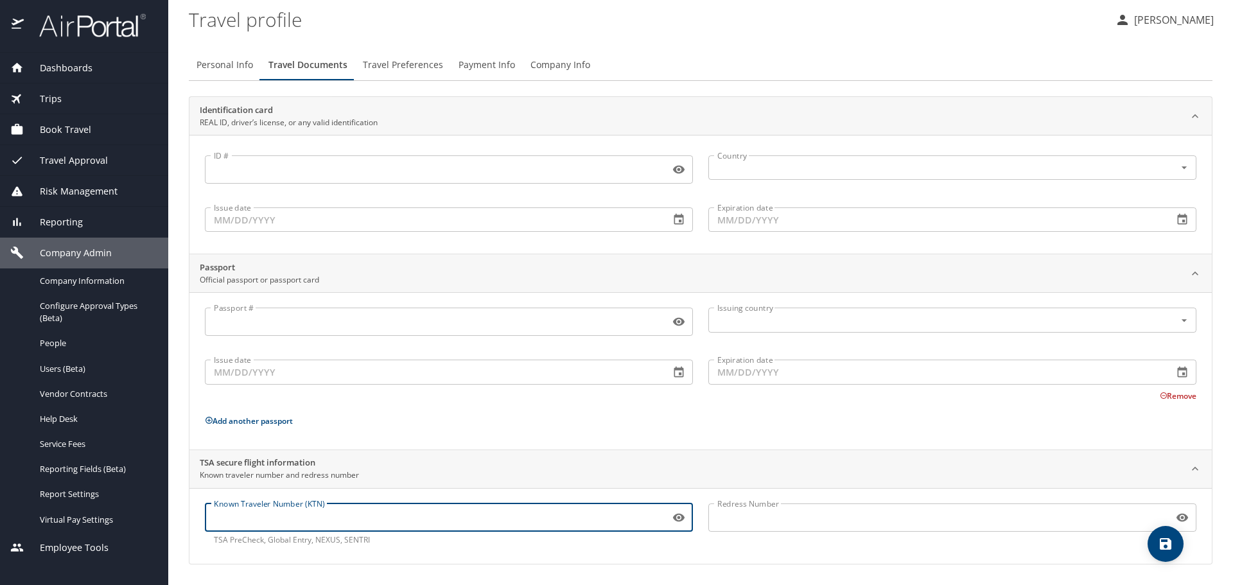
paste input "TT13XJRG7"
type input "TT13XJRG7"
click at [1156, 549] on span "save" at bounding box center [1166, 543] width 36 height 15
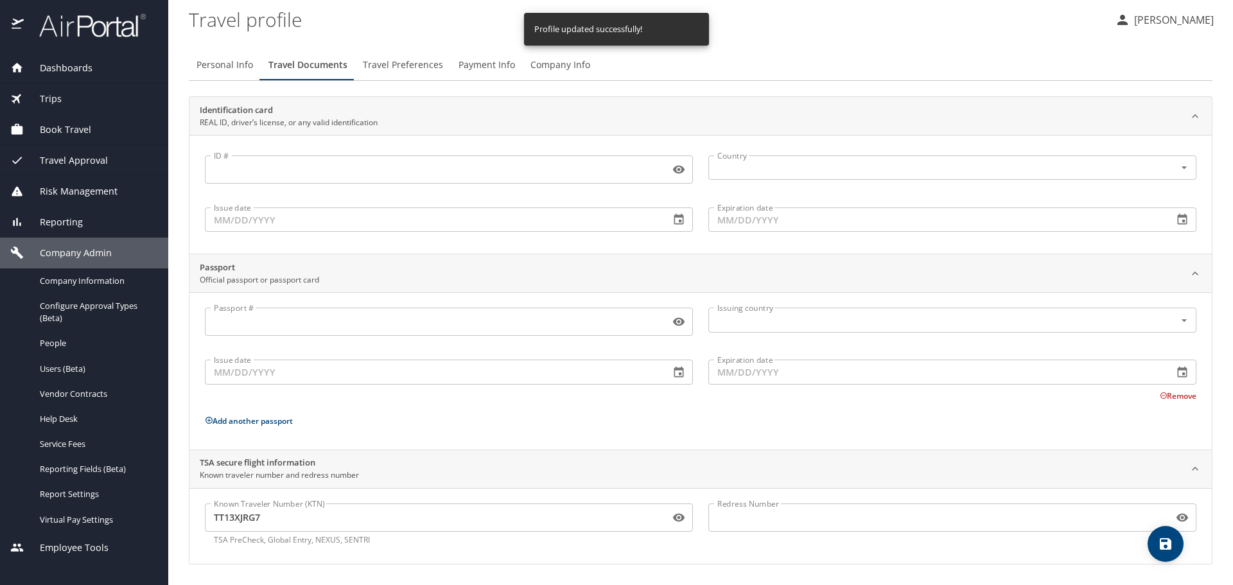
click at [392, 67] on span "Travel Preferences" at bounding box center [403, 65] width 80 height 16
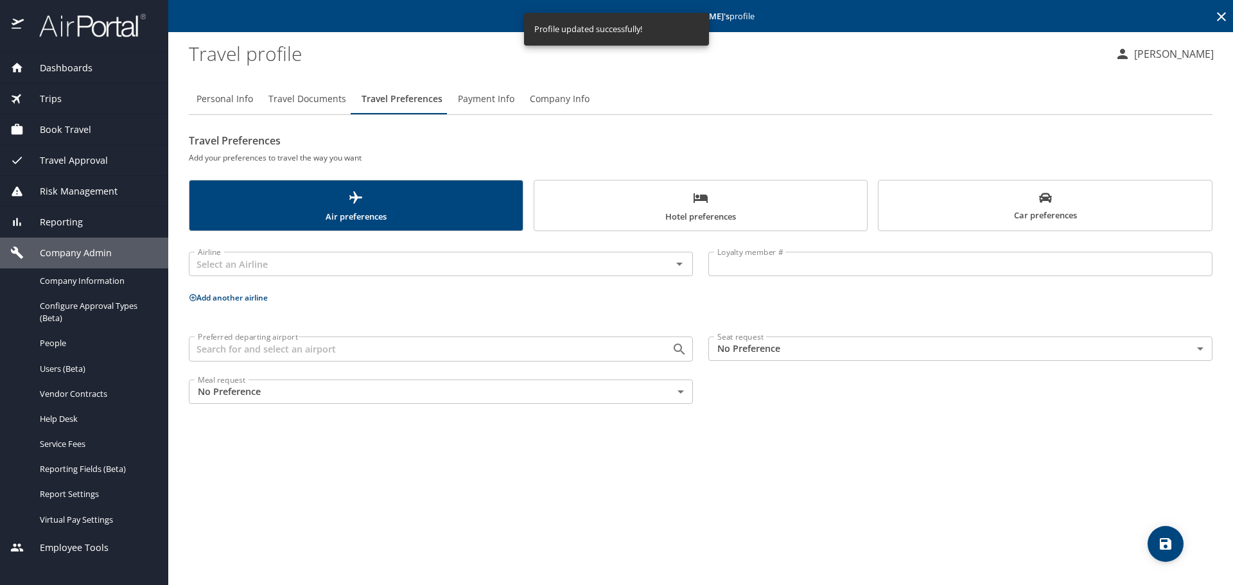
scroll to position [0, 0]
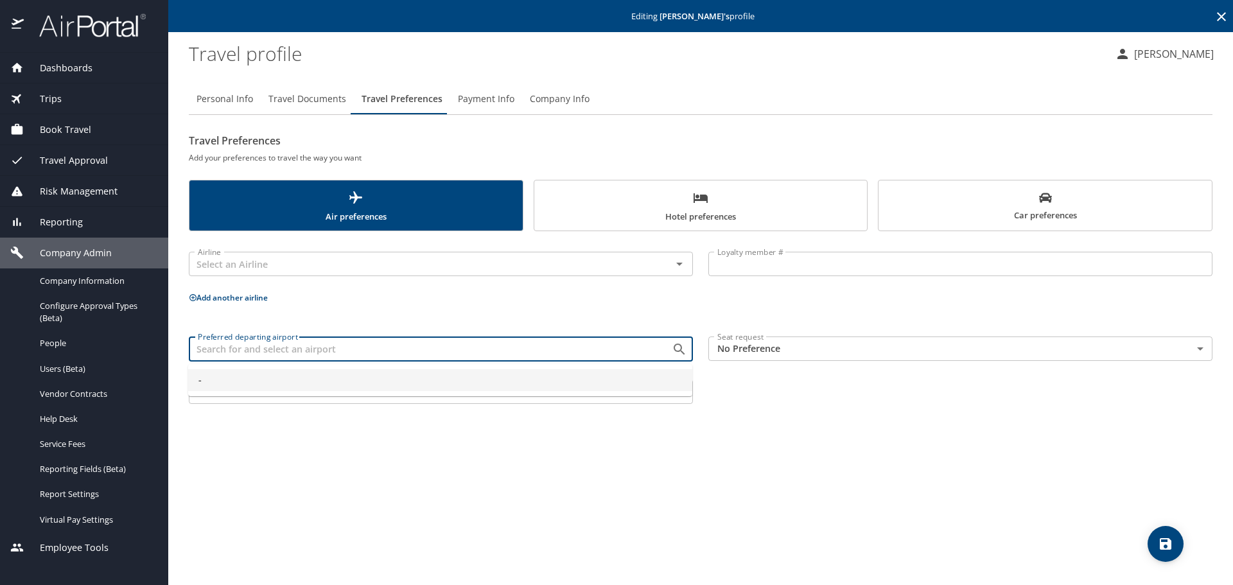
click at [225, 342] on input "Preferred departing airport" at bounding box center [422, 348] width 459 height 17
drag, startPoint x: 225, startPoint y: 347, endPoint x: 176, endPoint y: 343, distance: 49.7
click at [176, 343] on main "Editing [PERSON_NAME] 's profile Travel profile [PERSON_NAME] Personal Info Tra…" at bounding box center [700, 292] width 1065 height 585
type input "O"
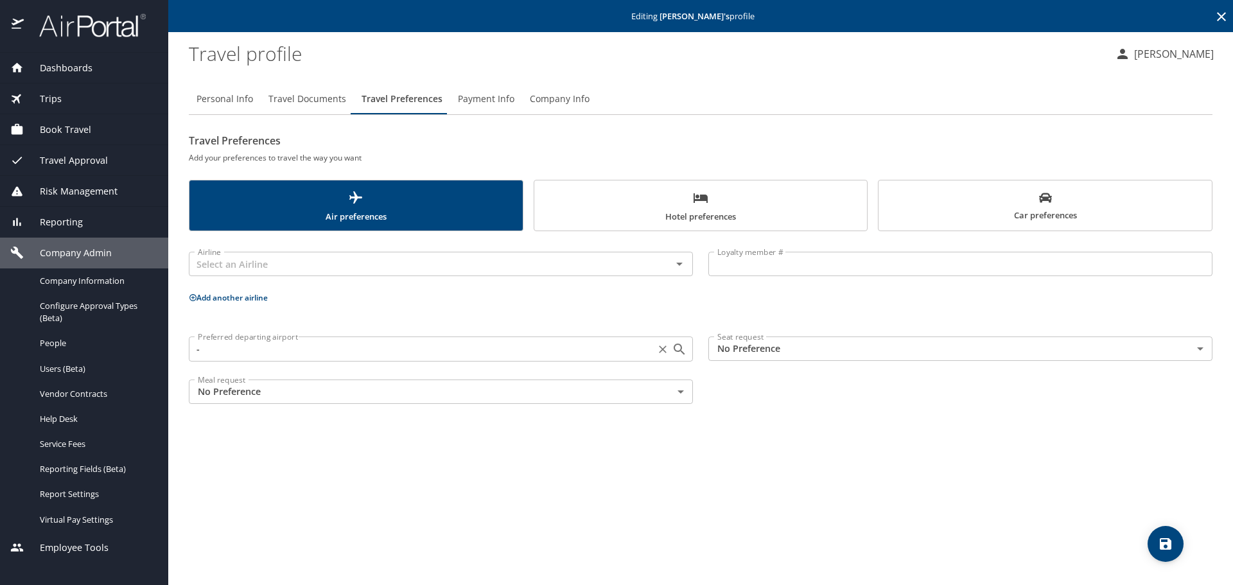
click at [215, 353] on input "-" at bounding box center [422, 348] width 459 height 17
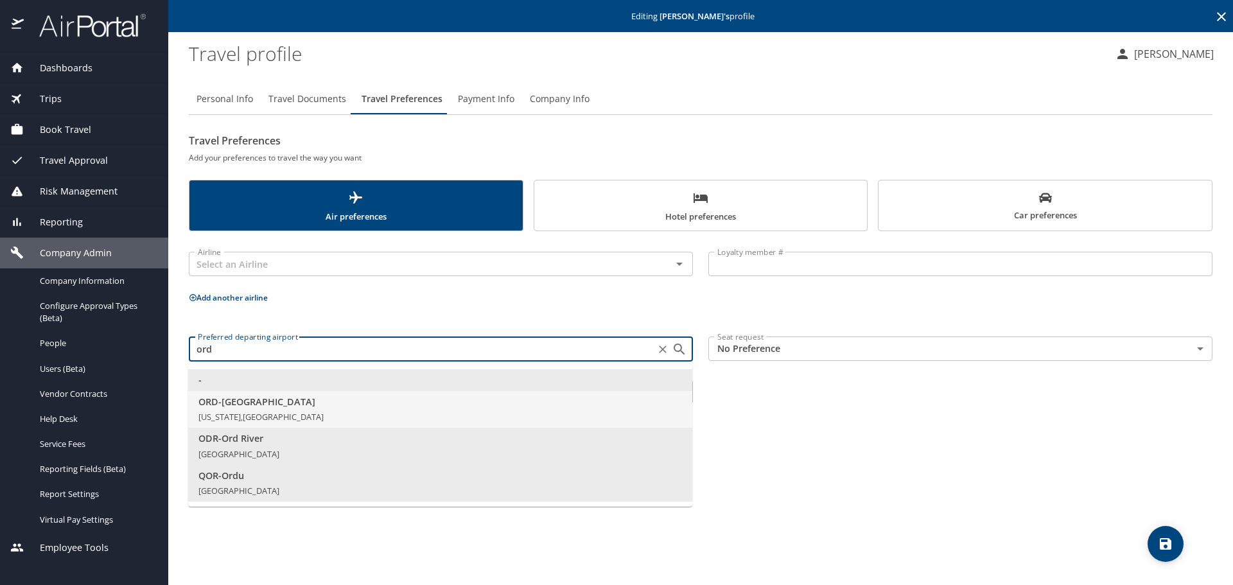
click at [228, 410] on li "ORD - [GEOGRAPHIC_DATA] [US_STATE], [GEOGRAPHIC_DATA]" at bounding box center [440, 409] width 504 height 37
type input "ORD - [GEOGRAPHIC_DATA]"
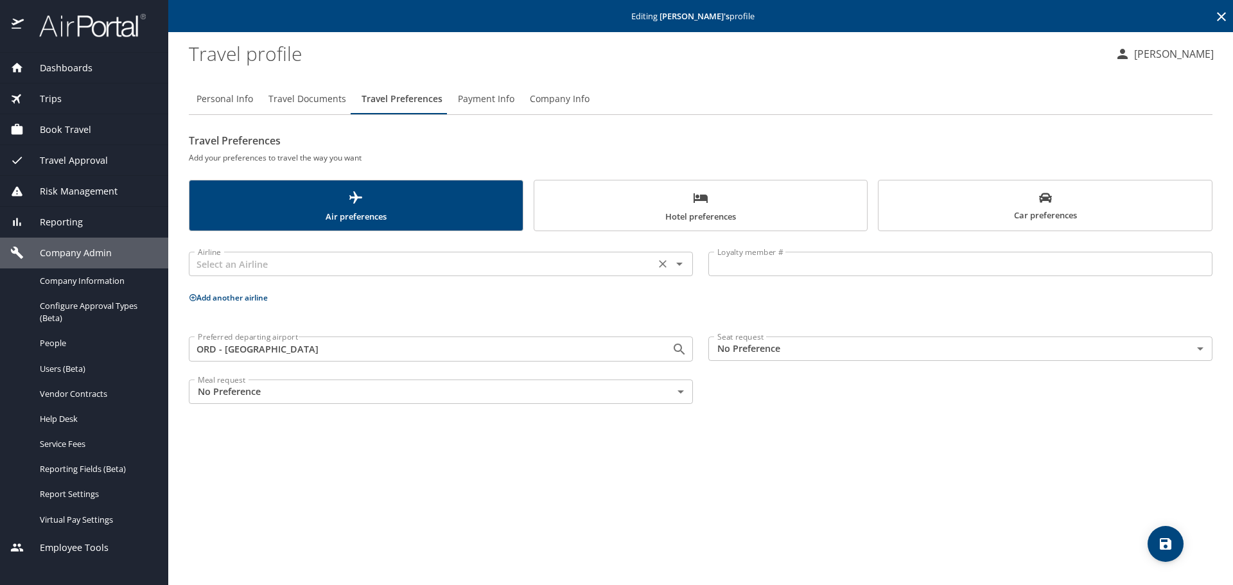
click at [218, 261] on input "text" at bounding box center [422, 264] width 459 height 17
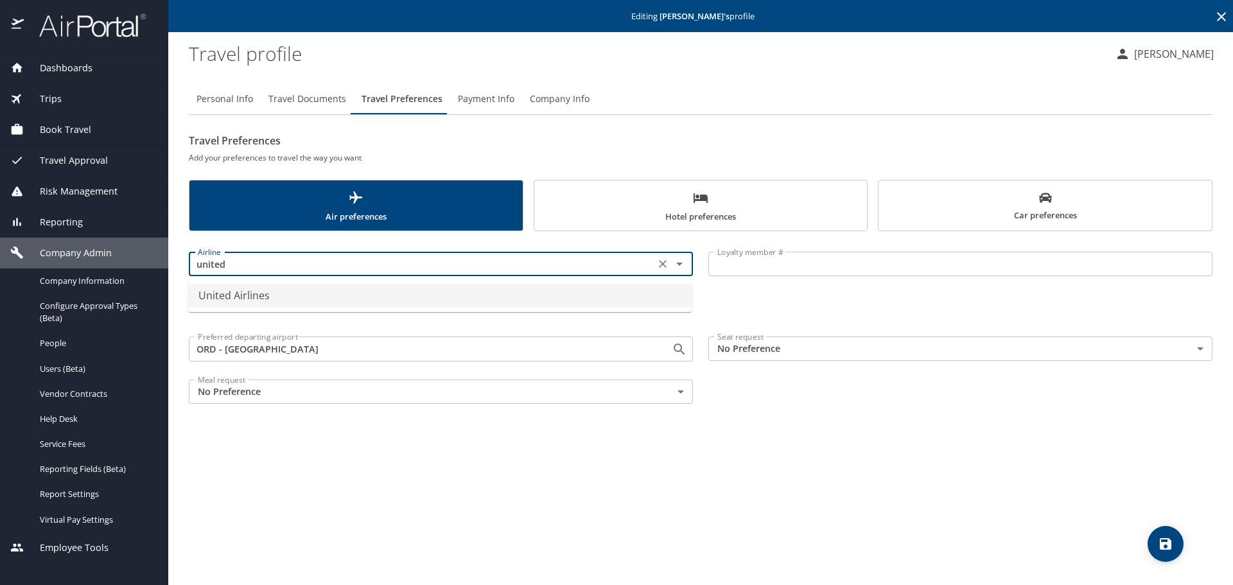
click at [233, 295] on li "United Airlines" at bounding box center [440, 295] width 504 height 23
type input "United Airlines"
click at [741, 266] on input "Loyalty member #" at bounding box center [960, 264] width 504 height 24
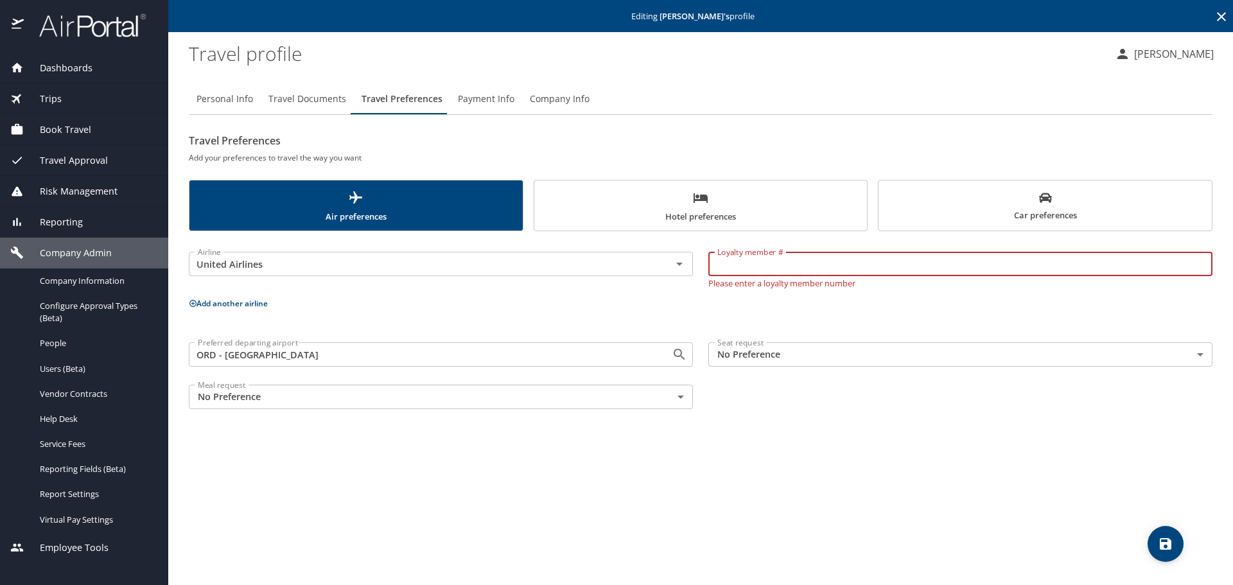
paste input "NTK72258"
type input "NTK72258"
click at [1163, 543] on icon "save" at bounding box center [1166, 544] width 12 height 12
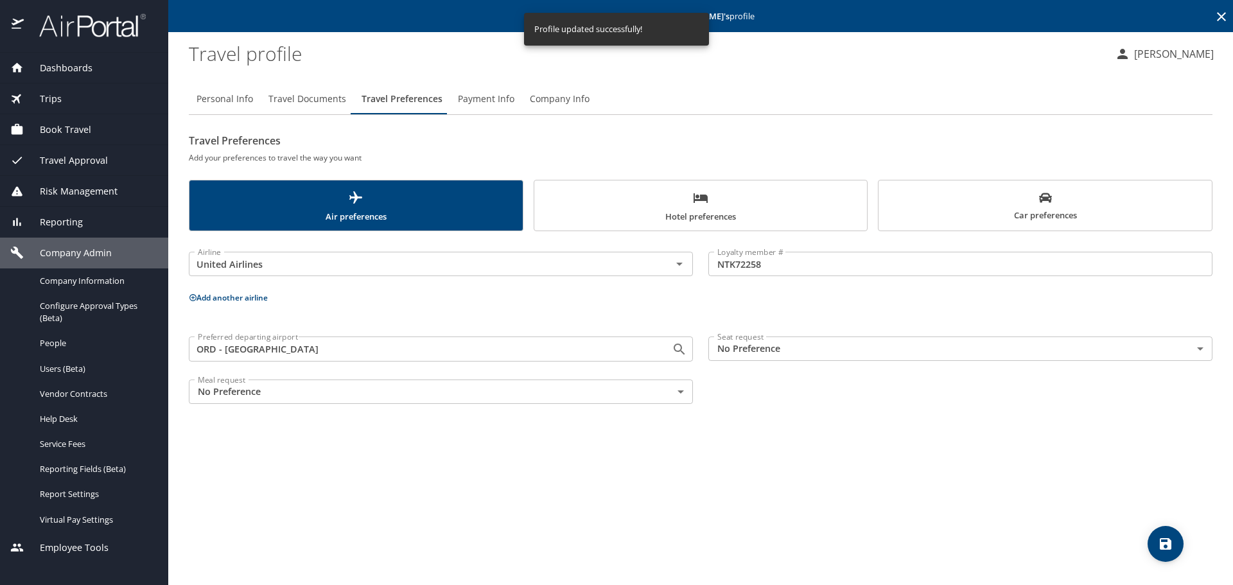
click at [697, 212] on span "Hotel preferences" at bounding box center [701, 207] width 318 height 34
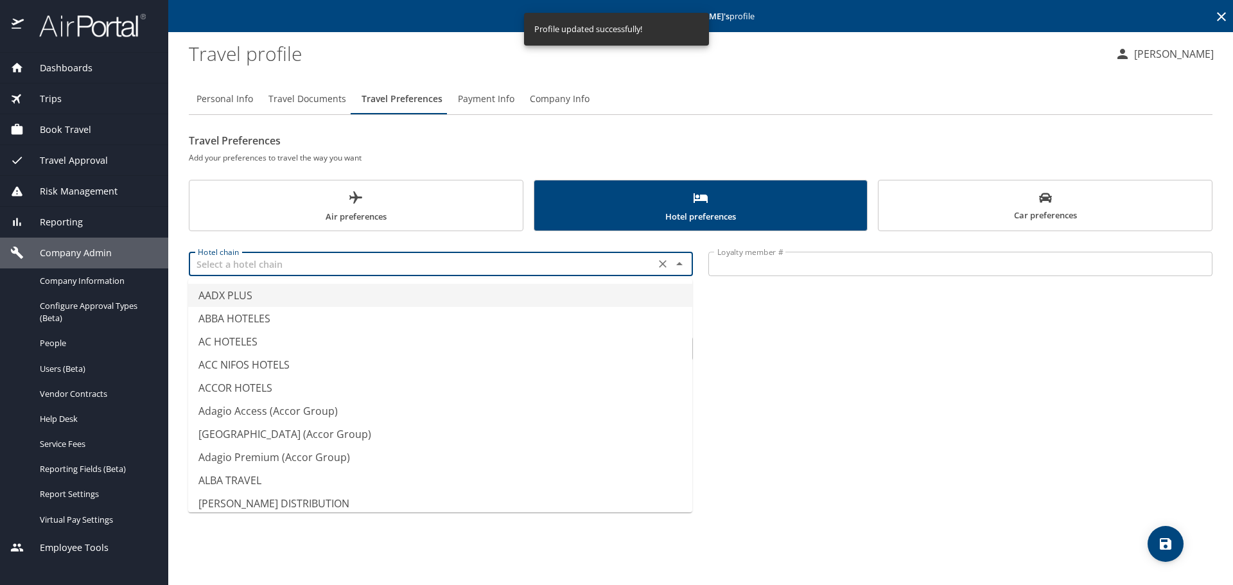
click at [224, 268] on input "text" at bounding box center [422, 264] width 459 height 17
click at [227, 265] on input "AADX PLUS" at bounding box center [422, 264] width 459 height 17
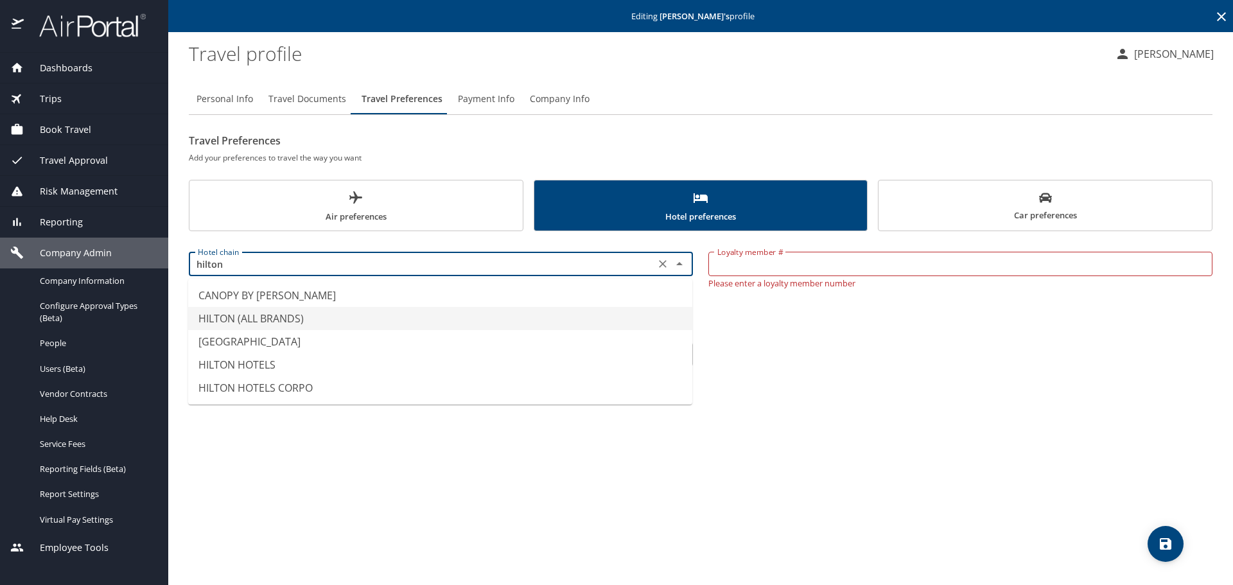
click at [240, 319] on li "HILTON (ALL BRANDS)" at bounding box center [440, 318] width 504 height 23
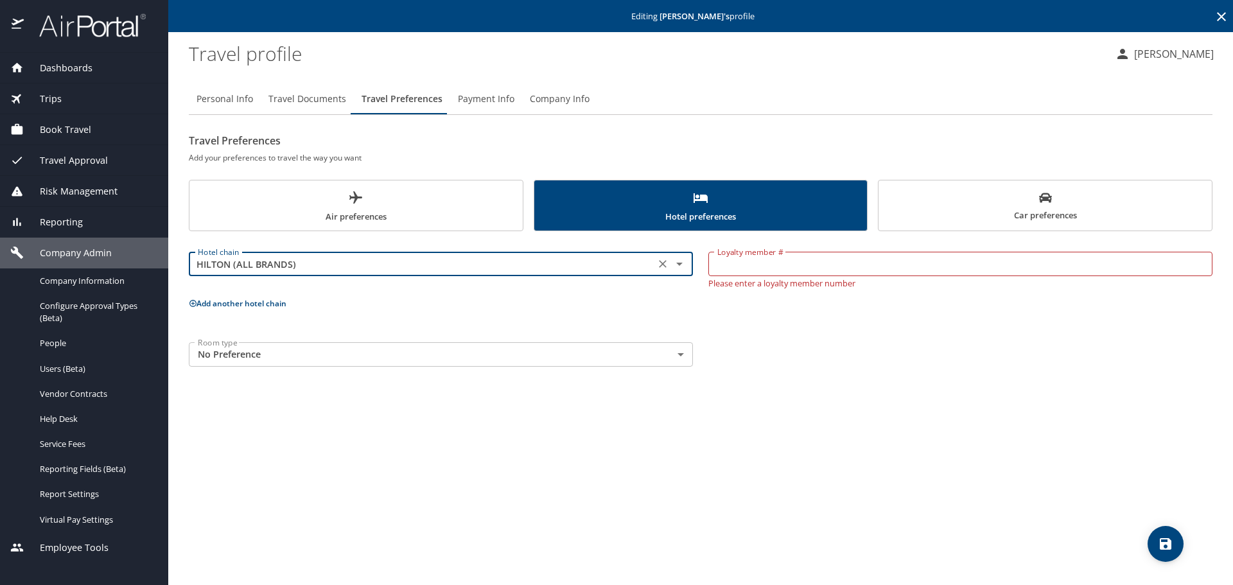
type input "HILTON (ALL BRANDS)"
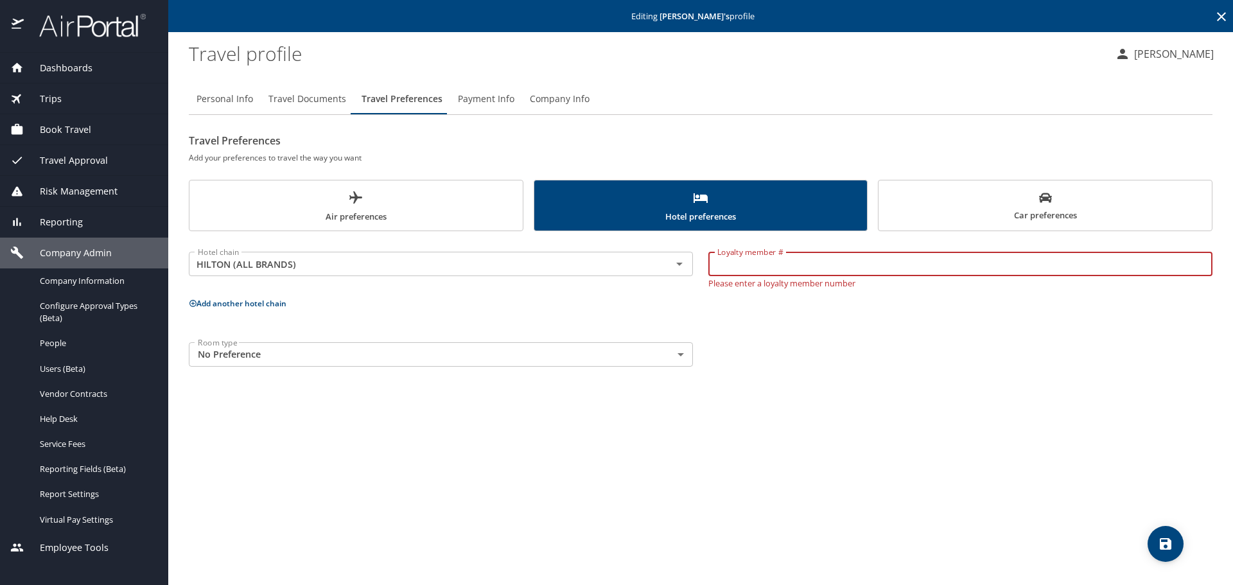
click at [726, 259] on input "Loyalty member #" at bounding box center [960, 264] width 504 height 24
paste input "194195396"
drag, startPoint x: 731, startPoint y: 268, endPoint x: 818, endPoint y: 285, distance: 88.8
click at [733, 268] on input "194195396" at bounding box center [960, 264] width 504 height 24
type input "194195396"
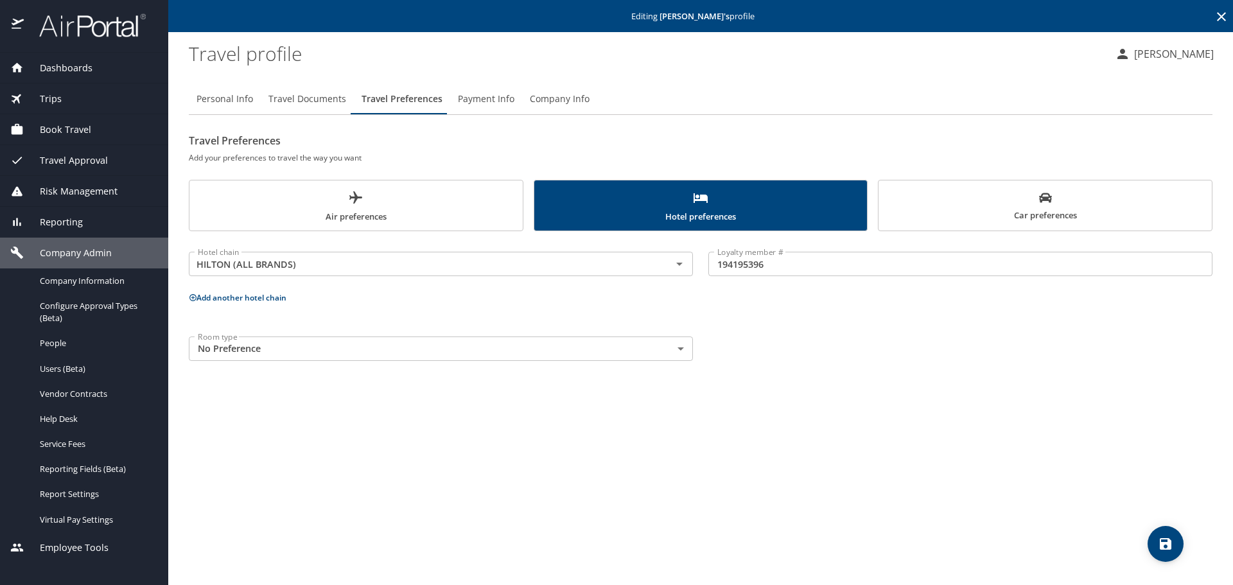
click at [191, 295] on icon at bounding box center [192, 297] width 7 height 7
click at [213, 346] on input "text" at bounding box center [422, 346] width 459 height 17
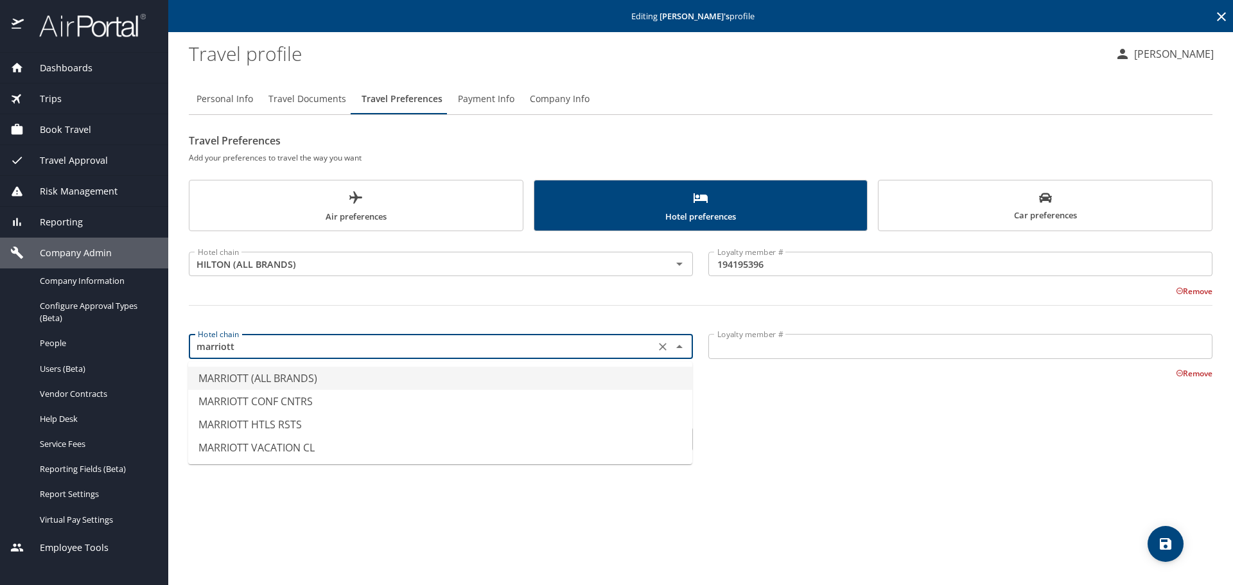
click at [253, 381] on li "MARRIOTT (ALL BRANDS)" at bounding box center [440, 378] width 504 height 23
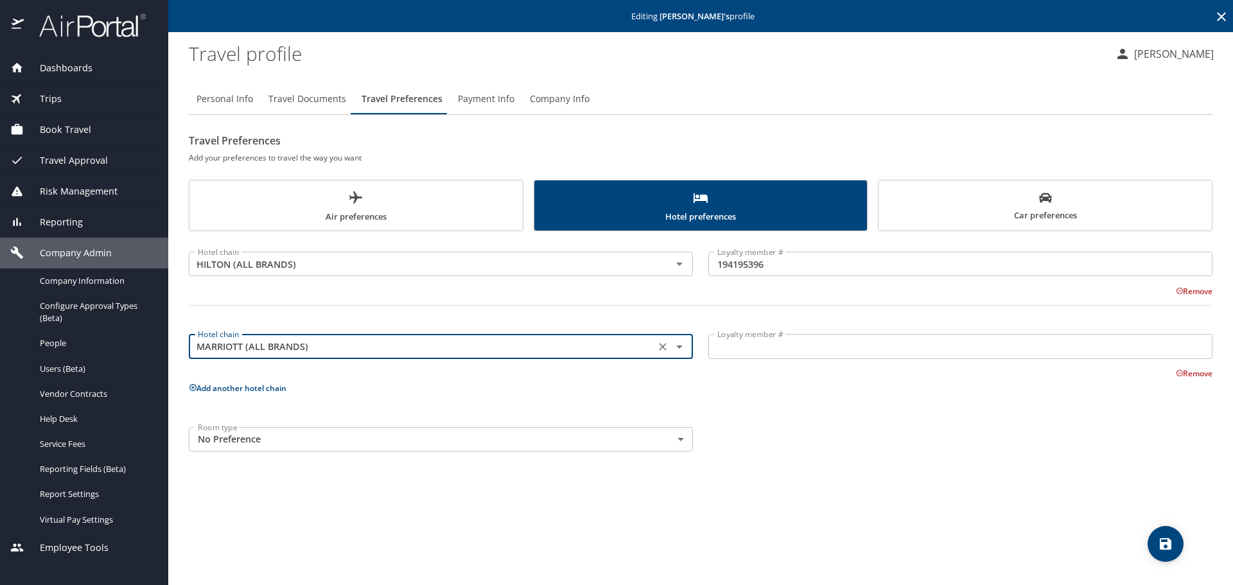
type input "MARRIOTT (ALL BRANDS)"
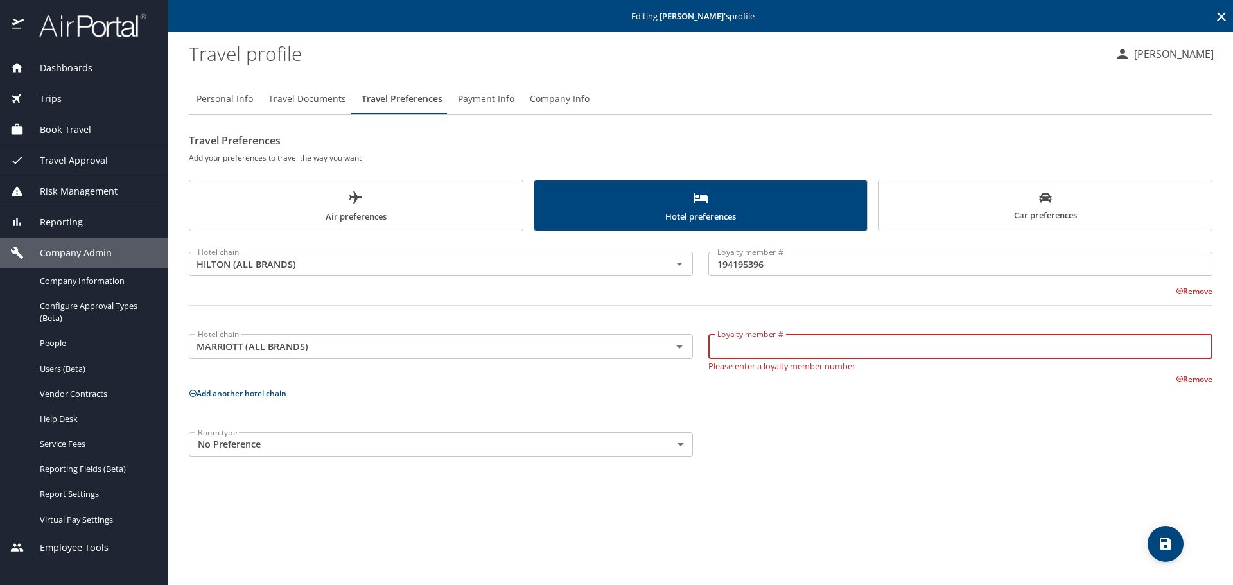
click at [726, 344] on input "Loyalty member #" at bounding box center [960, 346] width 504 height 24
paste input "338071790"
type input "338071790"
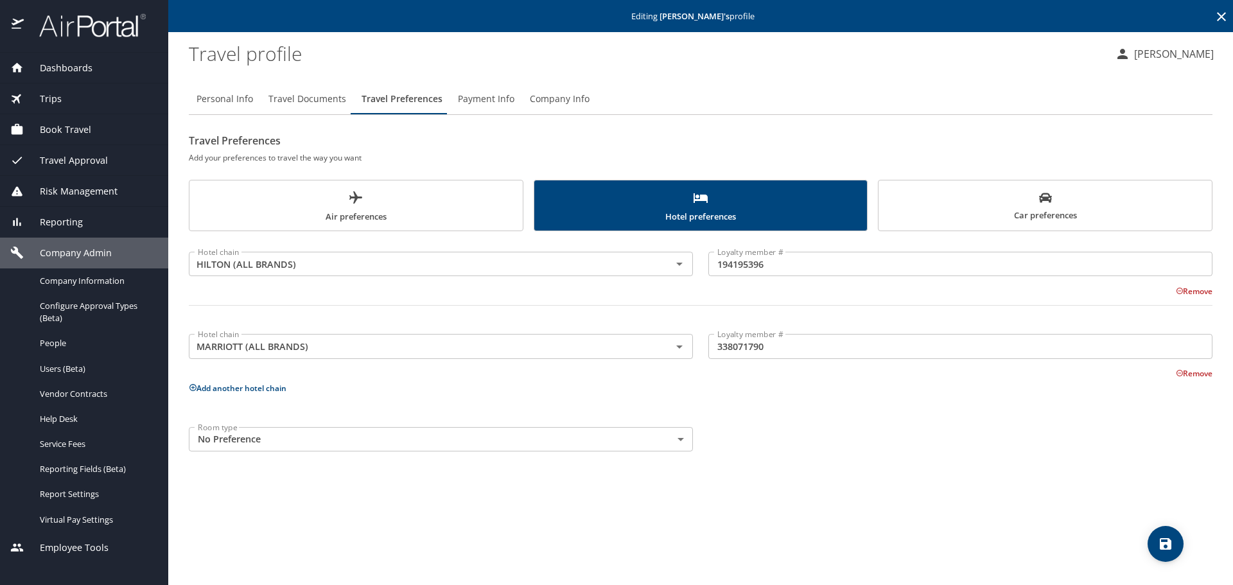
click at [193, 385] on icon at bounding box center [193, 387] width 8 height 8
click at [236, 435] on input "text" at bounding box center [422, 429] width 459 height 17
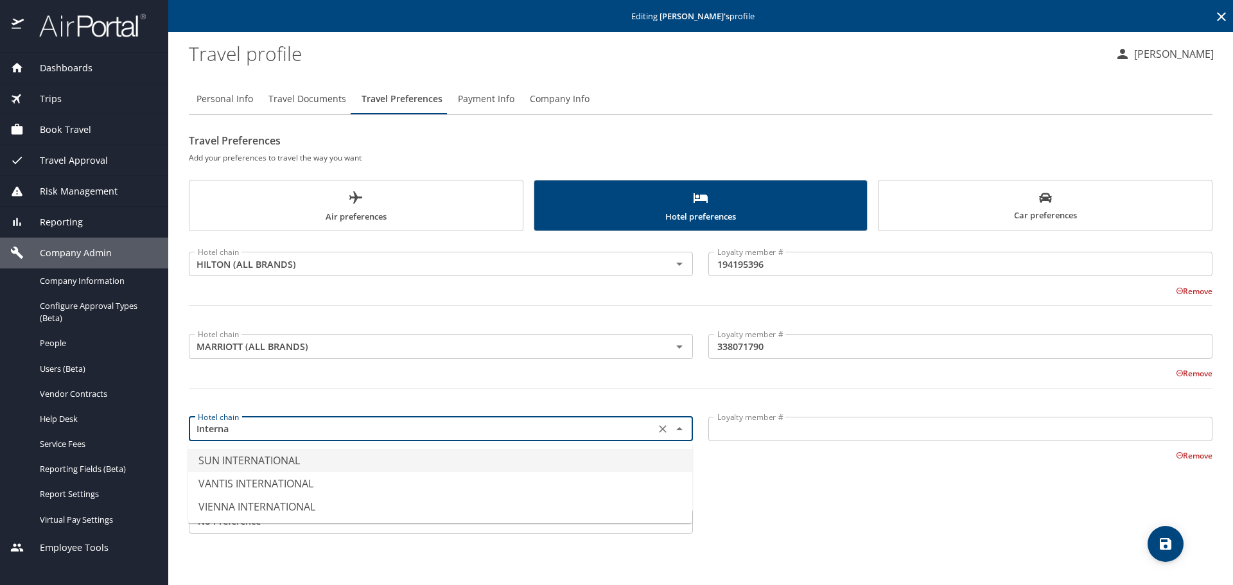
drag, startPoint x: 233, startPoint y: 429, endPoint x: 182, endPoint y: 425, distance: 50.9
click at [182, 425] on div "Hotel chain Interna Hotel chain" at bounding box center [441, 429] width 520 height 51
type input "I"
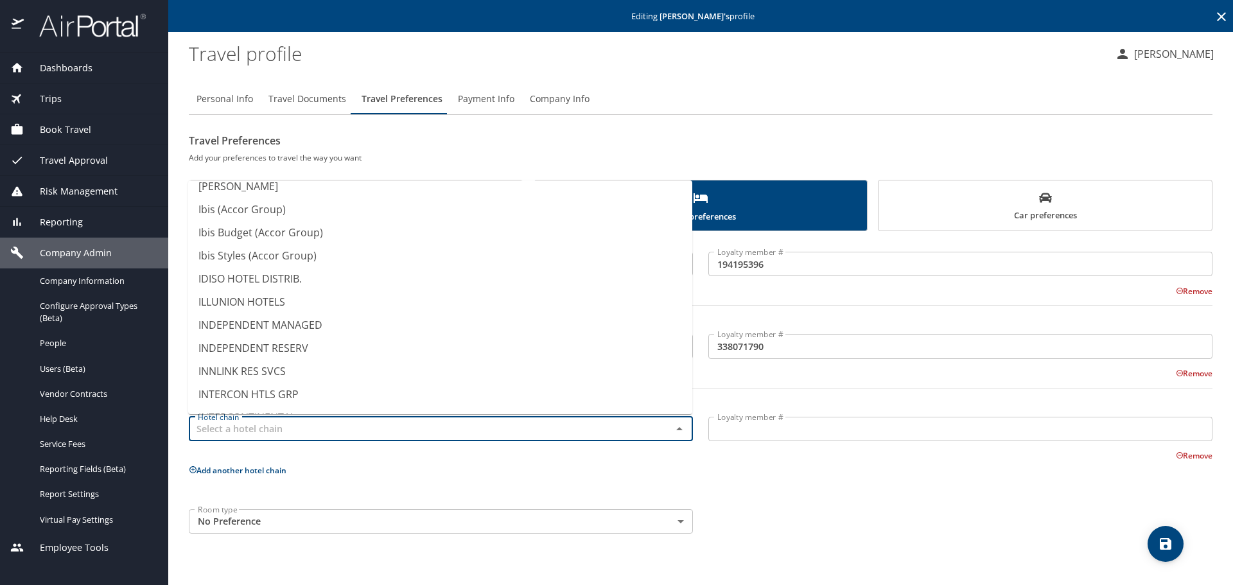
scroll to position [3340, 0]
click at [299, 372] on li "INTERCON HTLS GRP" at bounding box center [440, 371] width 504 height 23
type input "INTERCON HTLS GRP"
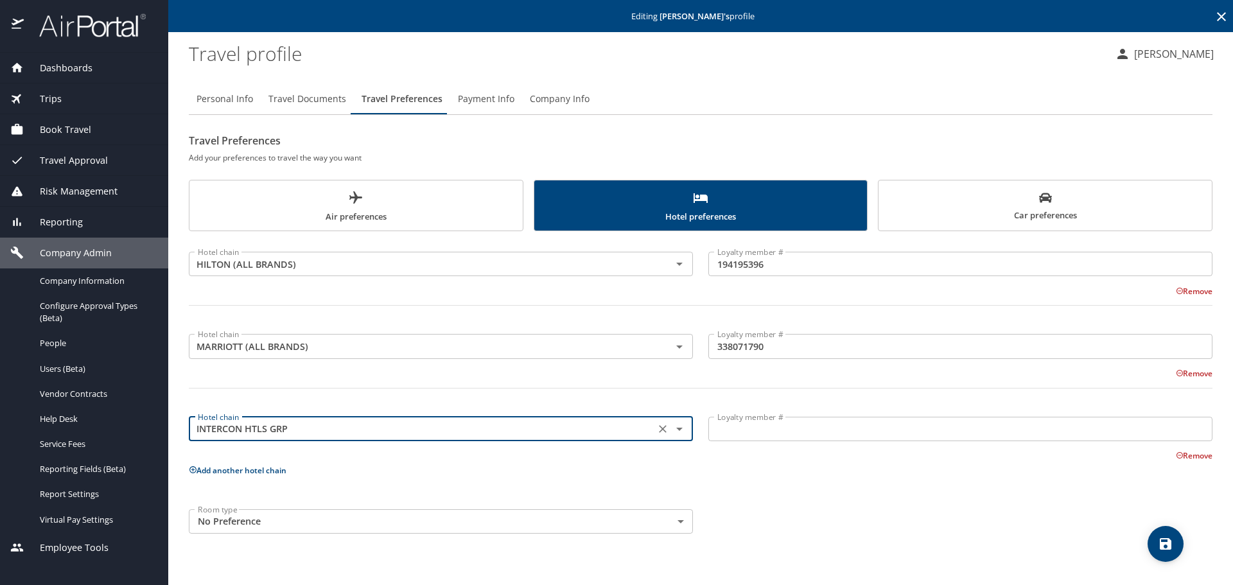
click at [748, 426] on input "Loyalty member #" at bounding box center [960, 429] width 504 height 24
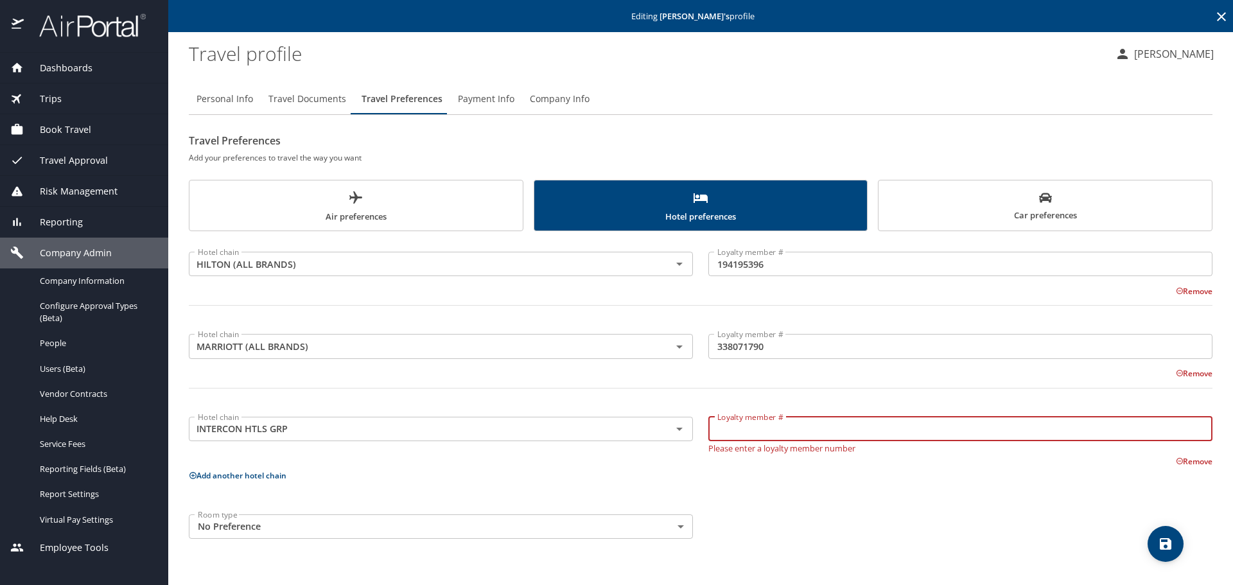
click at [721, 434] on input "Loyalty member #" at bounding box center [960, 429] width 504 height 24
paste input "916929722"
click at [717, 429] on input "916929722" at bounding box center [960, 429] width 504 height 24
type input "916929722"
click at [1162, 546] on icon "save" at bounding box center [1166, 544] width 12 height 12
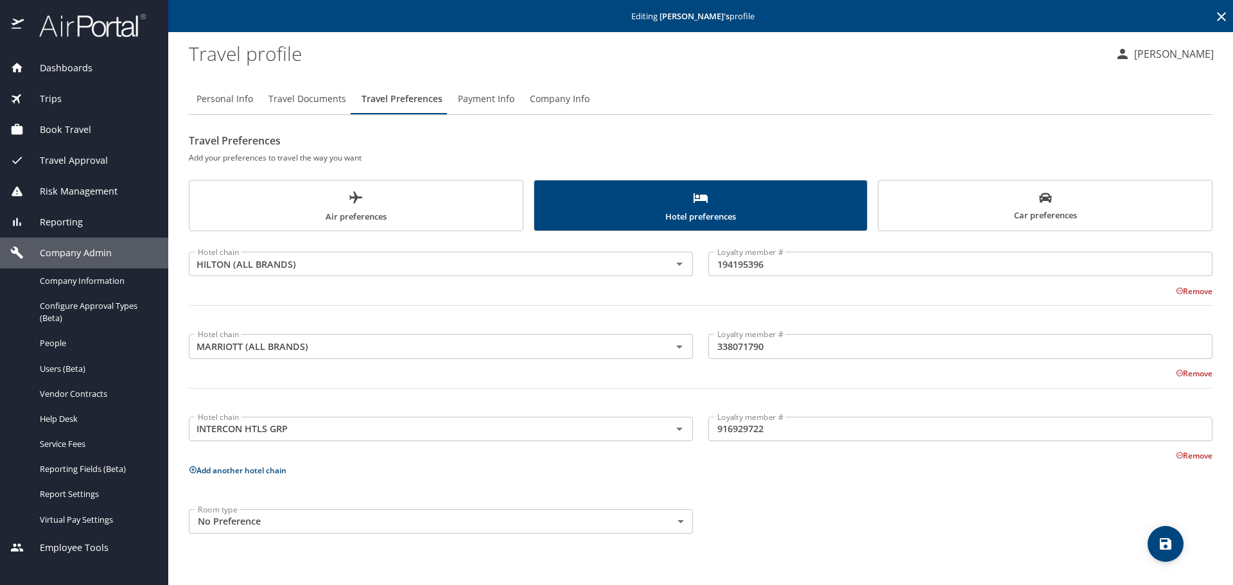
click at [1168, 548] on icon "save" at bounding box center [1166, 544] width 12 height 12
